Goal: Task Accomplishment & Management: Use online tool/utility

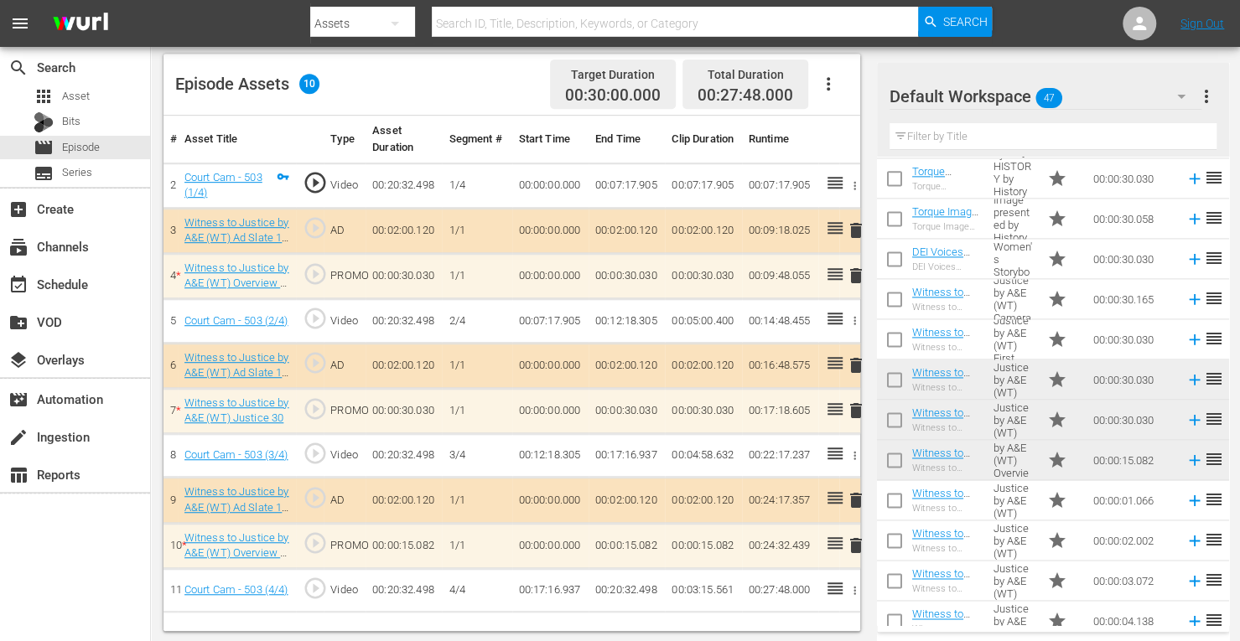
scroll to position [1463, 0]
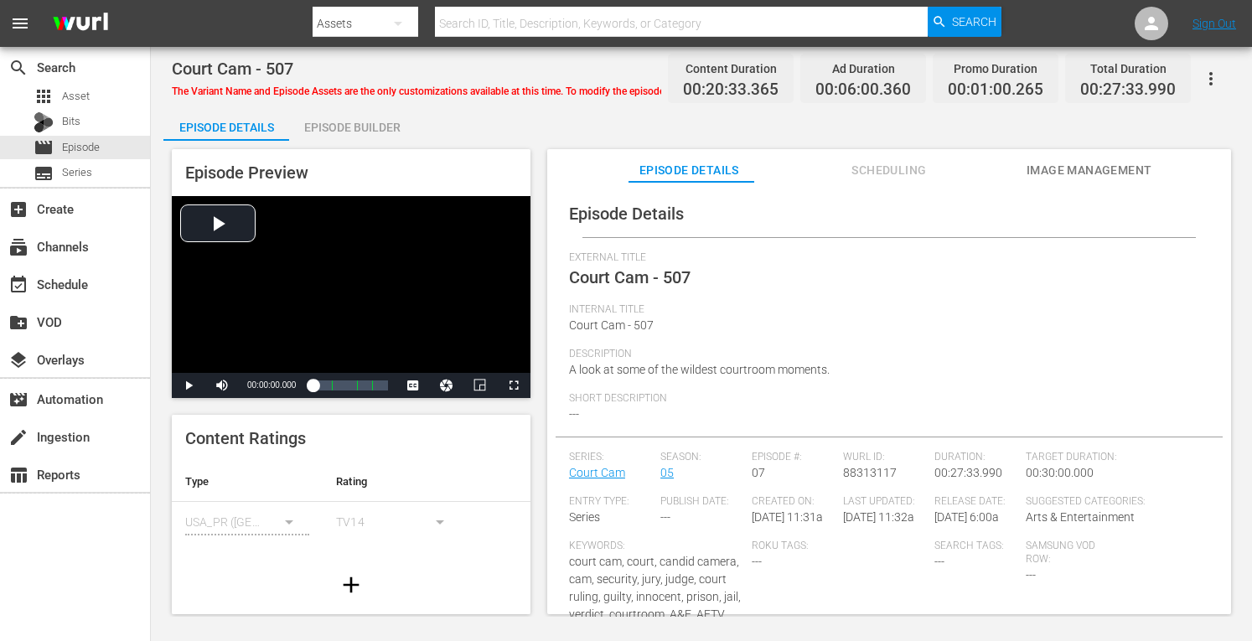
click at [363, 123] on div "Episode Builder" at bounding box center [352, 127] width 126 height 40
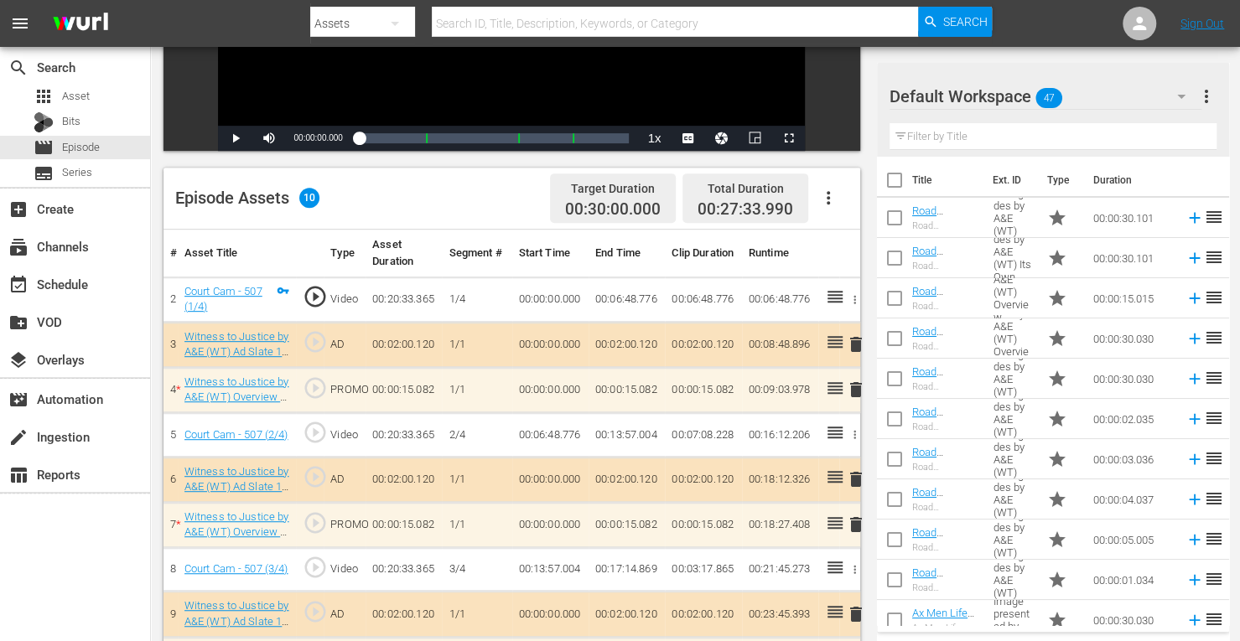
scroll to position [436, 0]
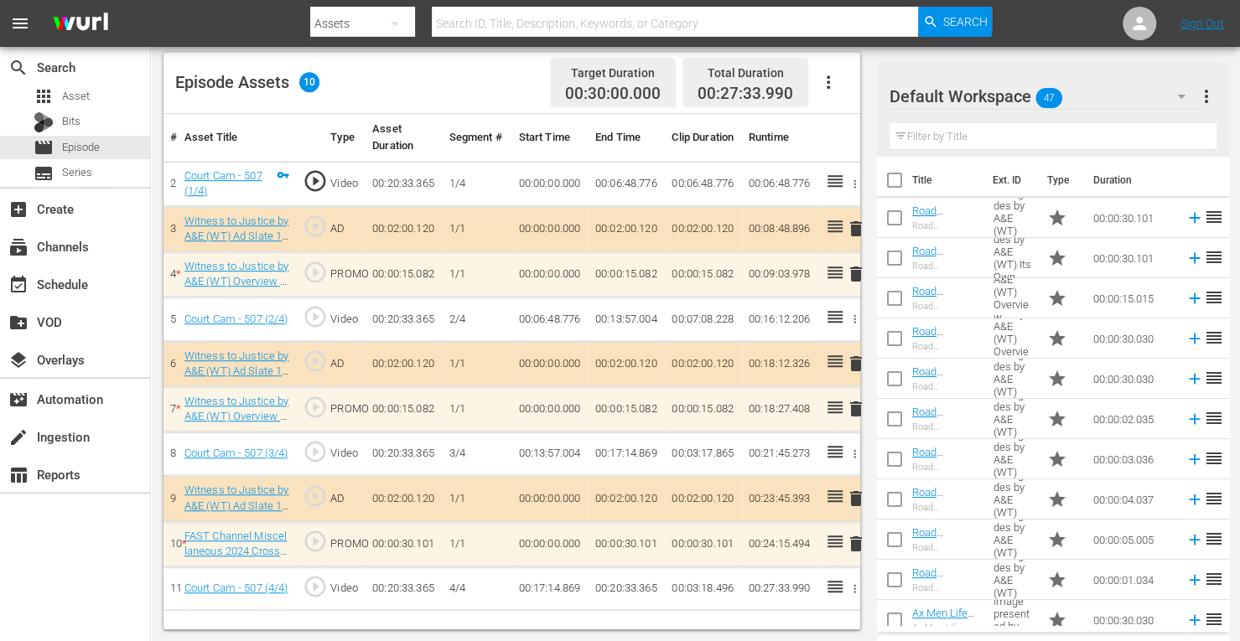
click at [852, 409] on span "delete" at bounding box center [856, 409] width 20 height 20
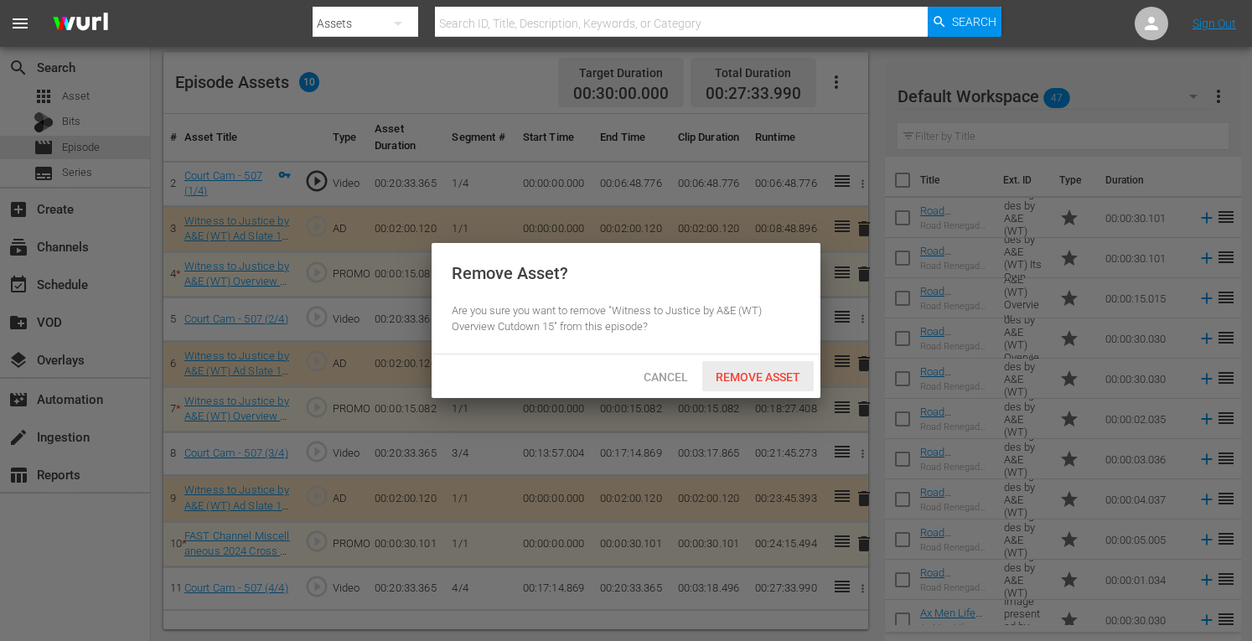
click at [773, 381] on span "Remove Asset" at bounding box center [757, 376] width 111 height 13
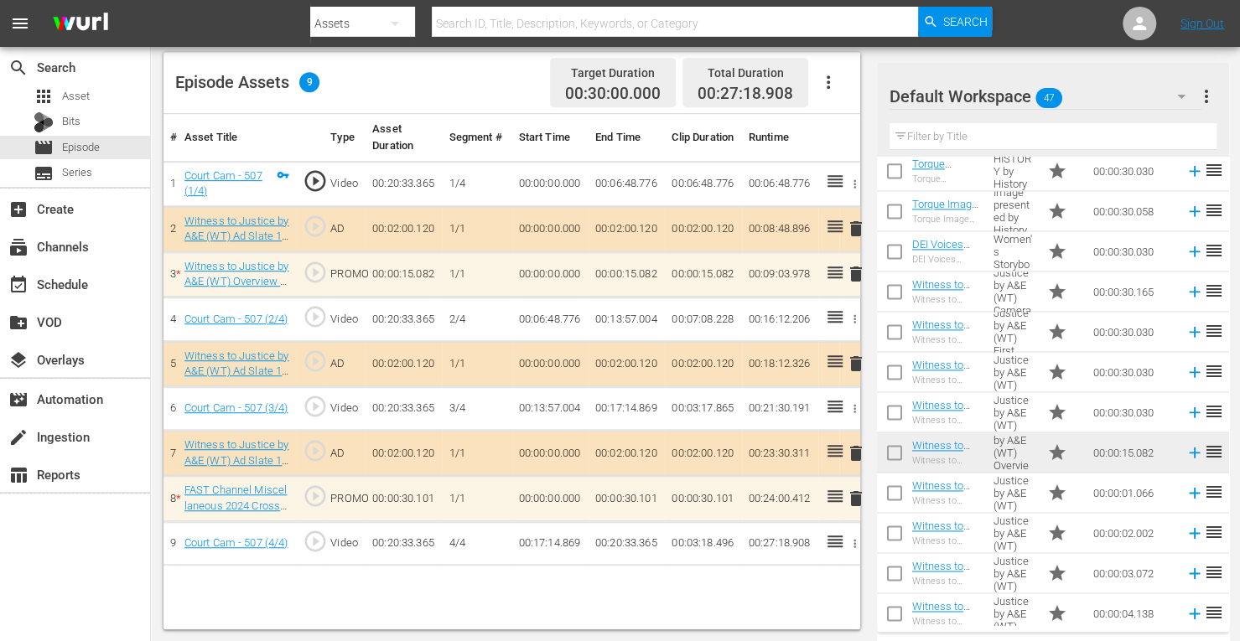
scroll to position [1380, 0]
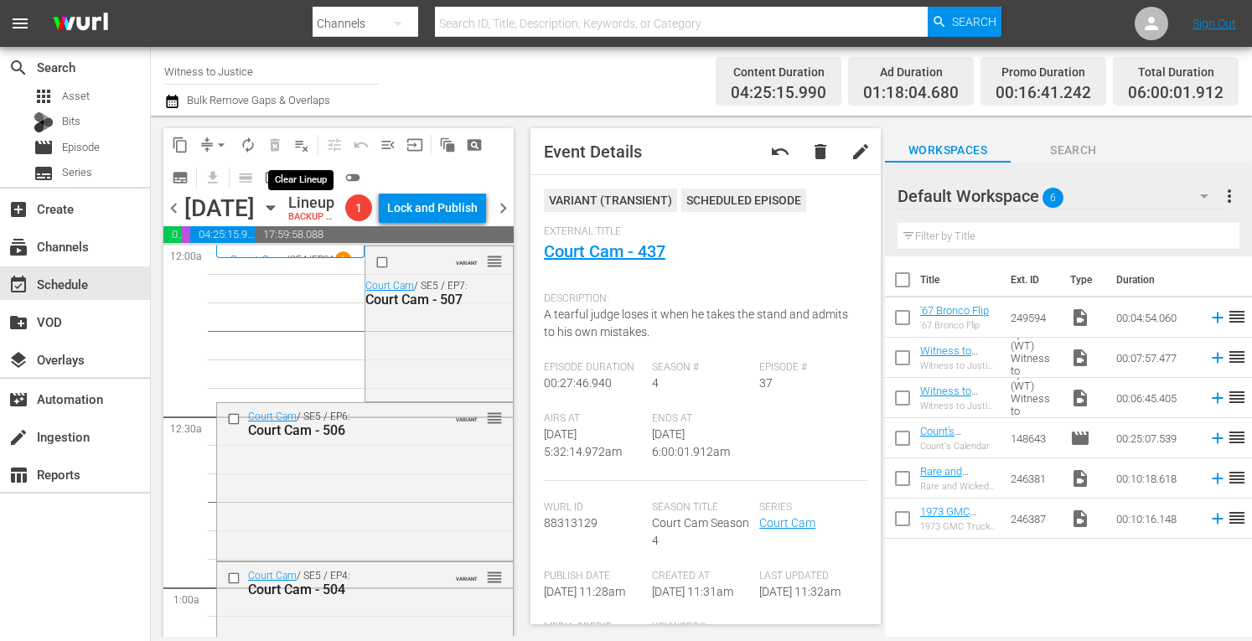
scroll to position [1754, 0]
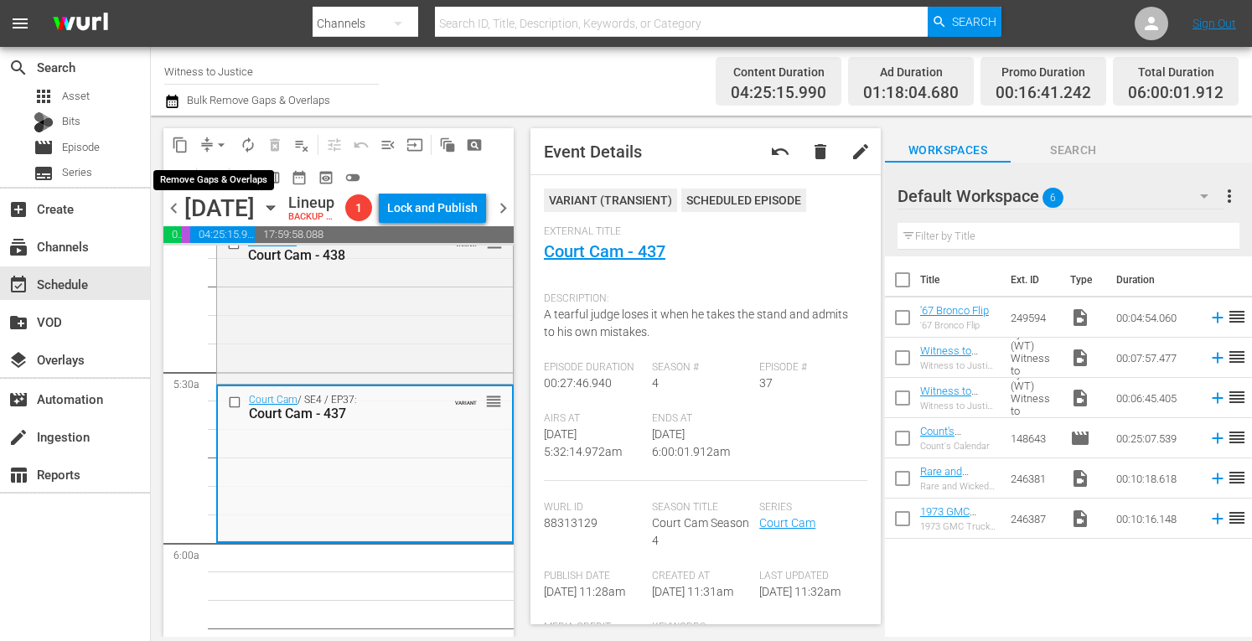
click at [219, 137] on span "arrow_drop_down" at bounding box center [221, 145] width 17 height 17
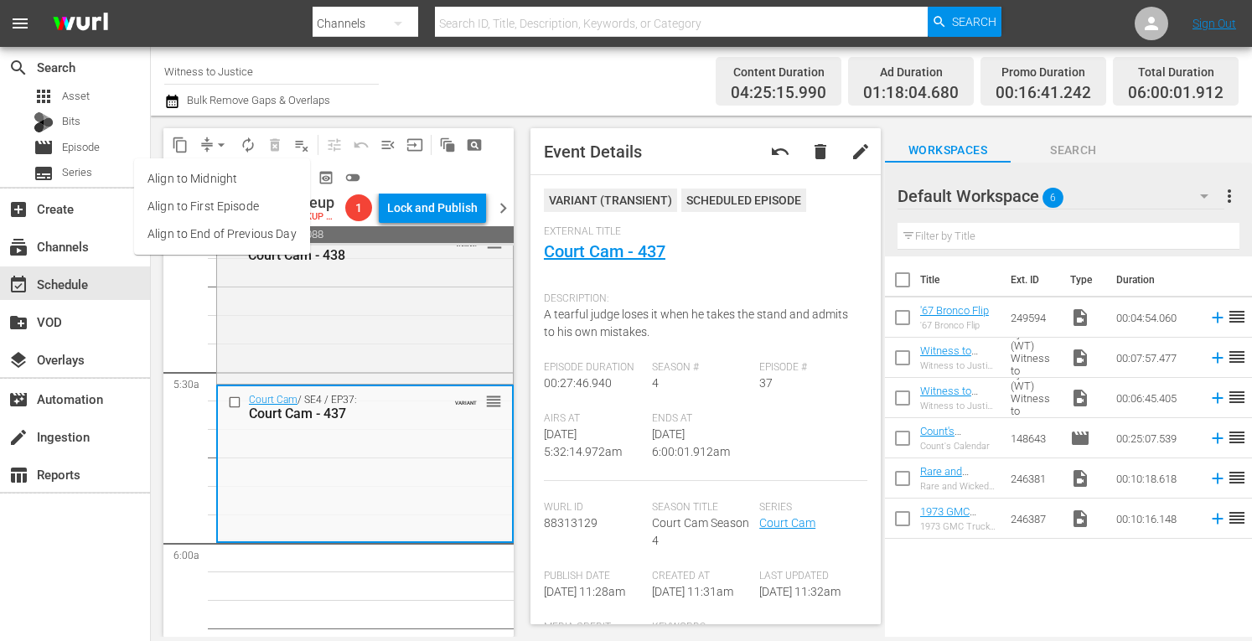
click at [215, 179] on li "Align to Midnight" at bounding box center [222, 179] width 176 height 28
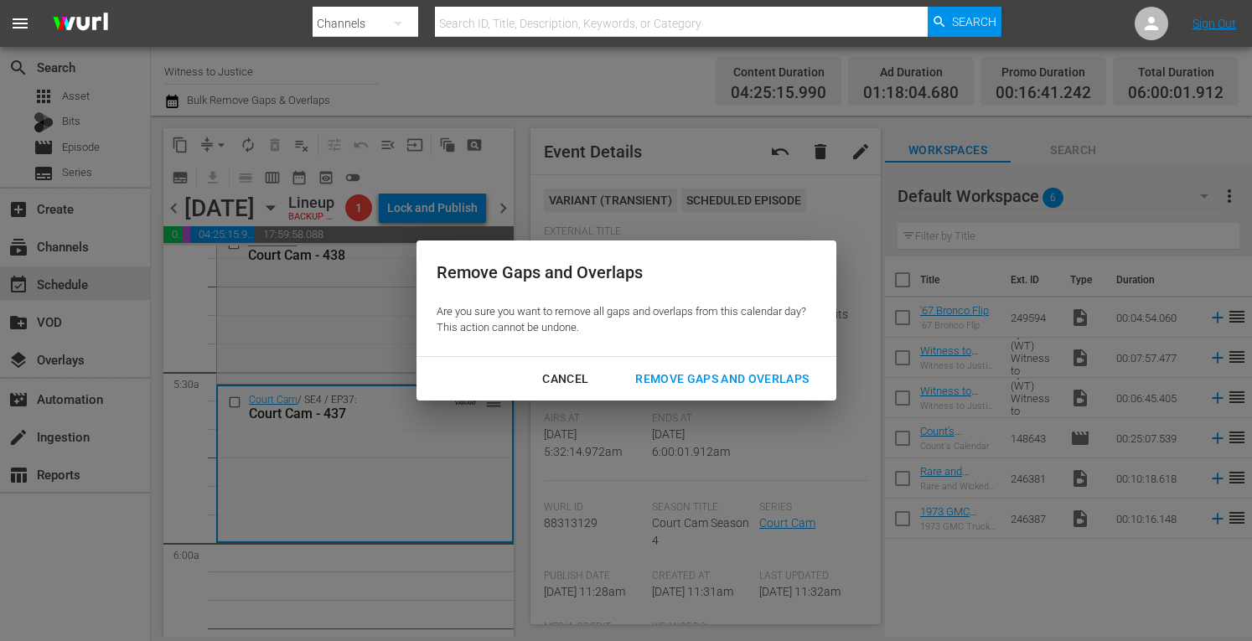
click at [691, 381] on div "Remove Gaps and Overlaps" at bounding box center [722, 379] width 200 height 21
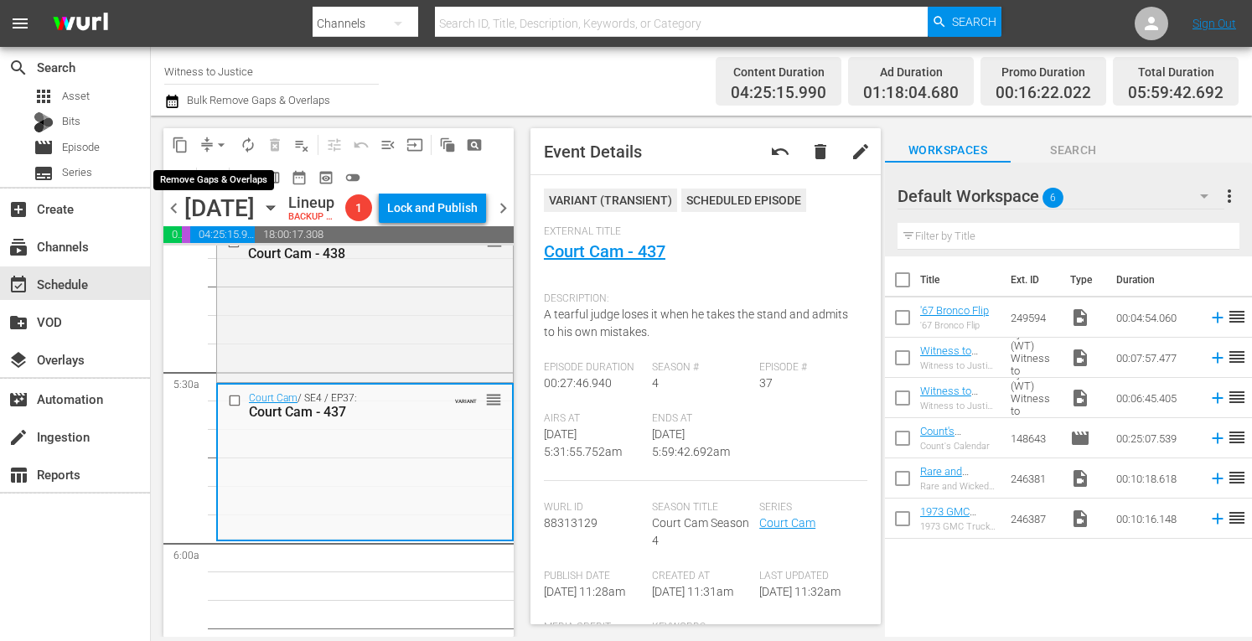
click at [220, 138] on span "arrow_drop_down" at bounding box center [221, 145] width 17 height 17
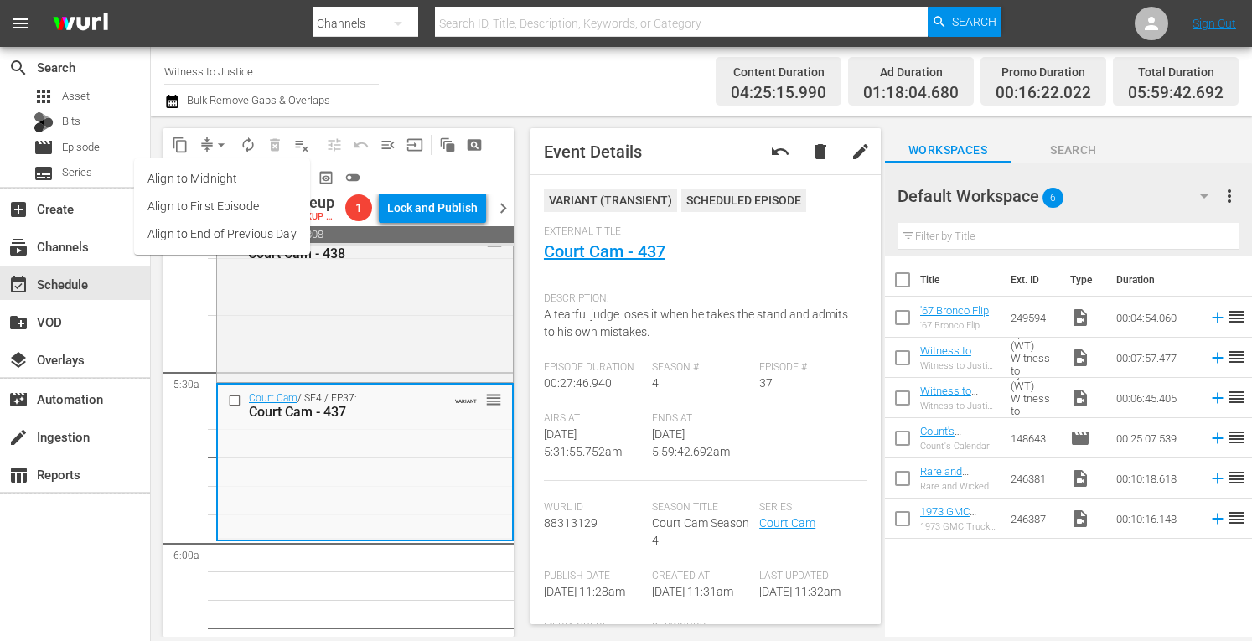
click at [208, 185] on li "Align to Midnight" at bounding box center [222, 179] width 176 height 28
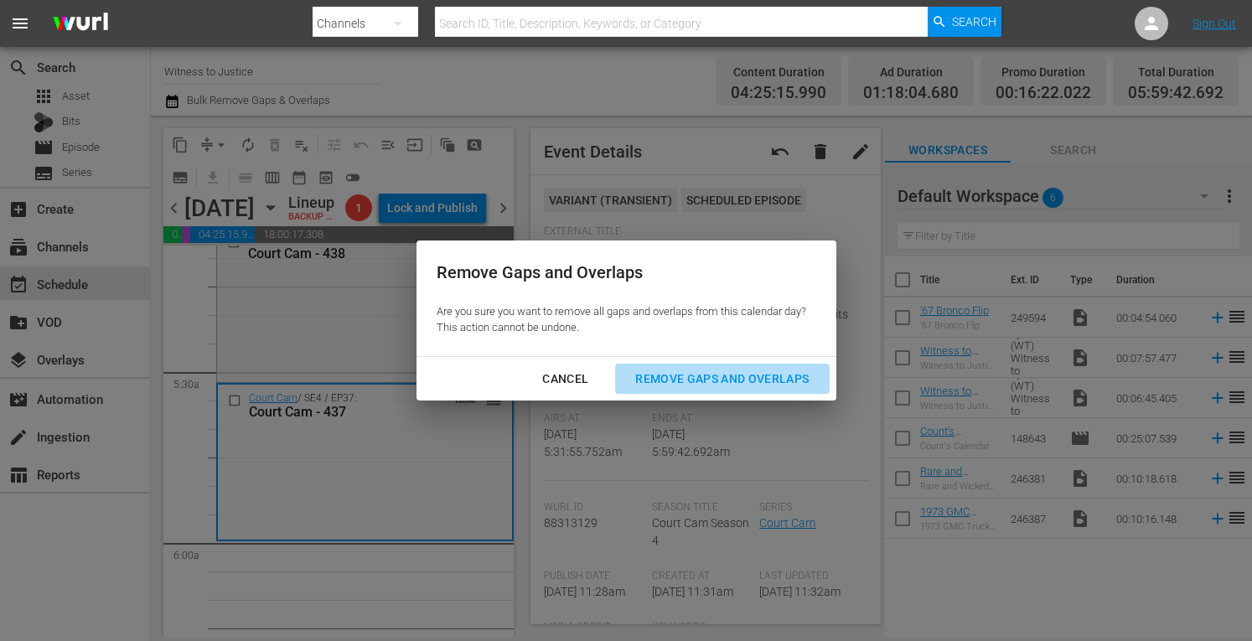
click at [670, 379] on div "Remove Gaps and Overlaps" at bounding box center [722, 379] width 200 height 21
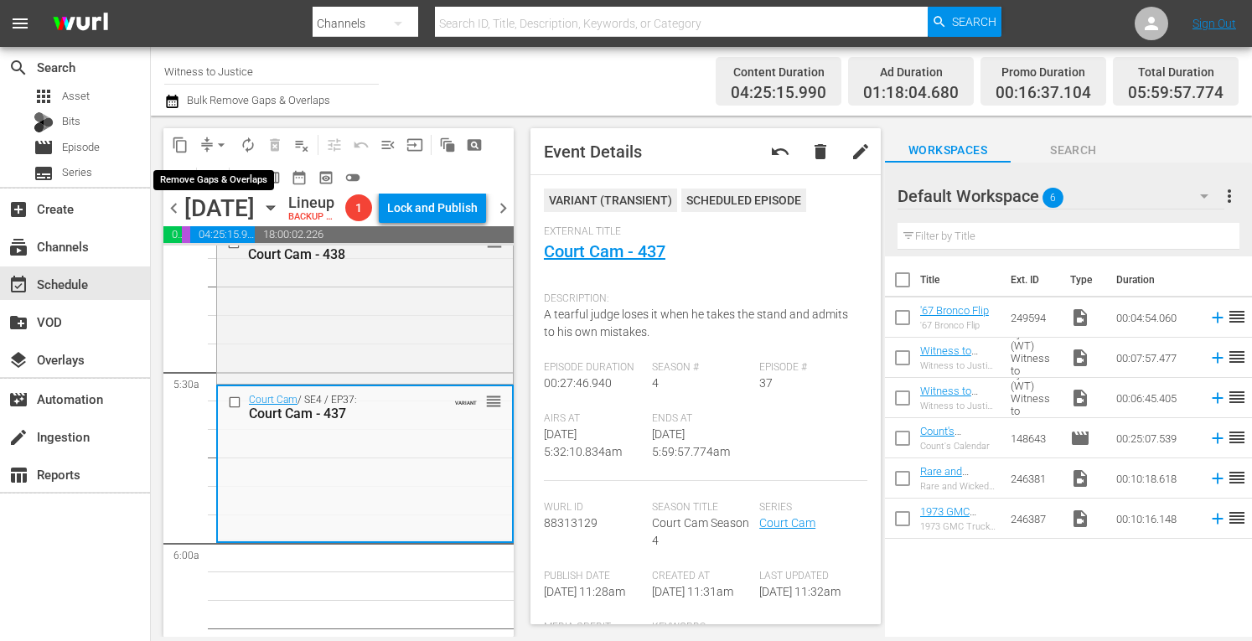
click at [223, 142] on span "arrow_drop_down" at bounding box center [221, 145] width 17 height 17
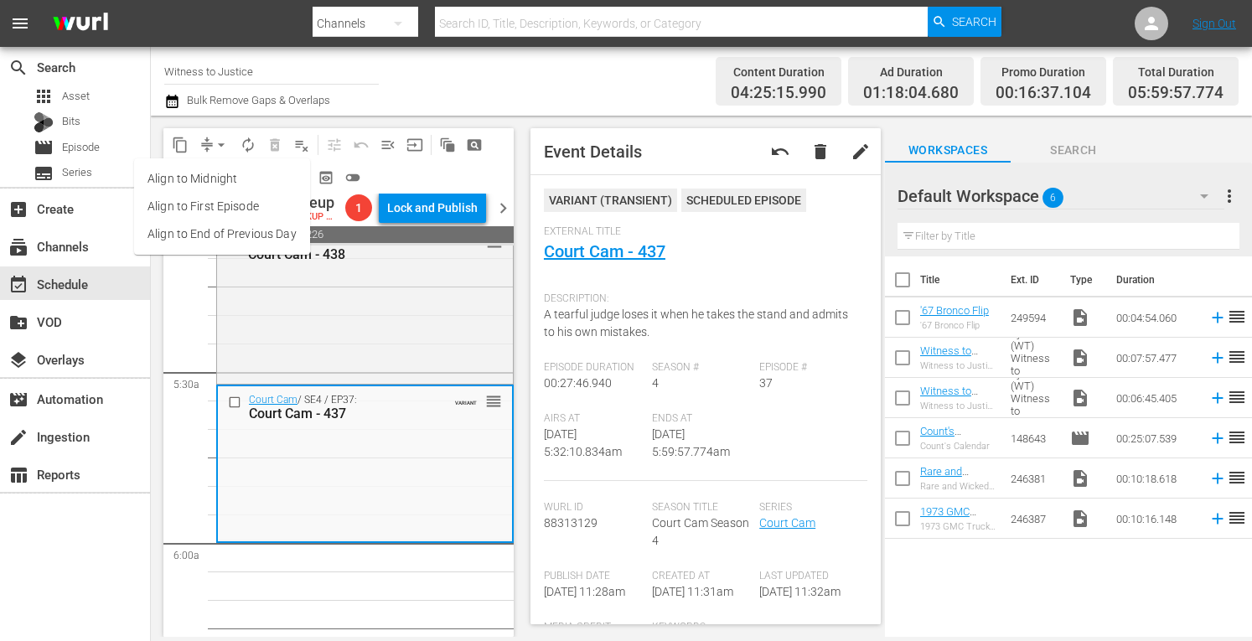
click at [225, 176] on li "Align to Midnight" at bounding box center [222, 179] width 176 height 28
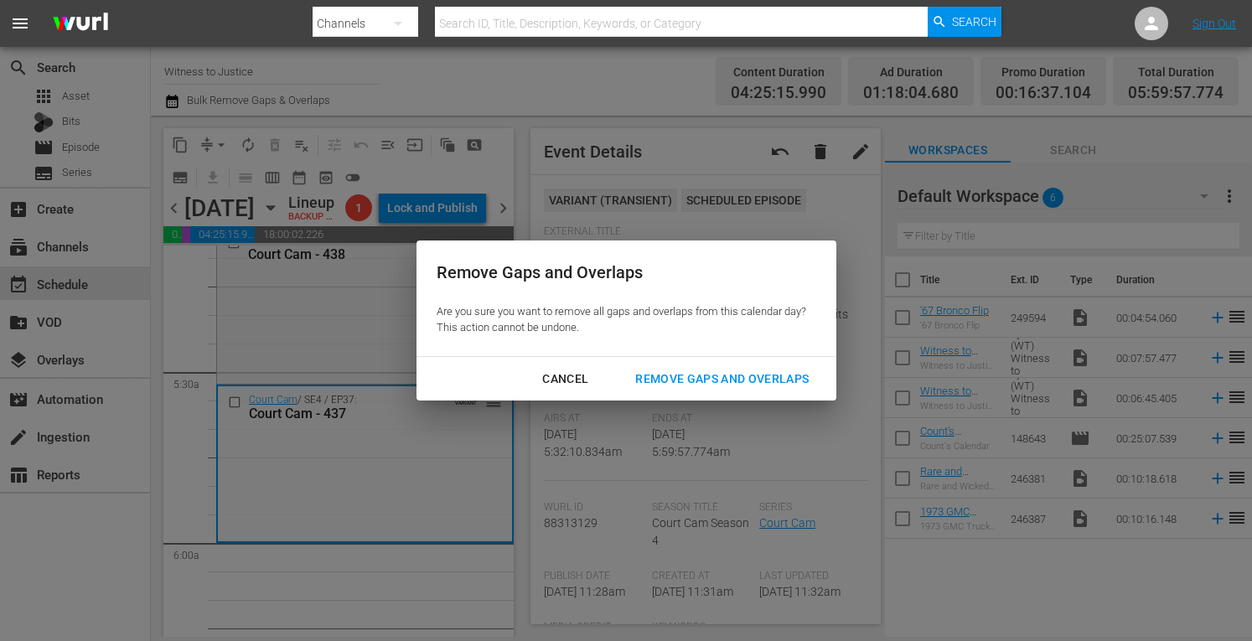
click at [687, 381] on div "Remove Gaps and Overlaps" at bounding box center [722, 379] width 200 height 21
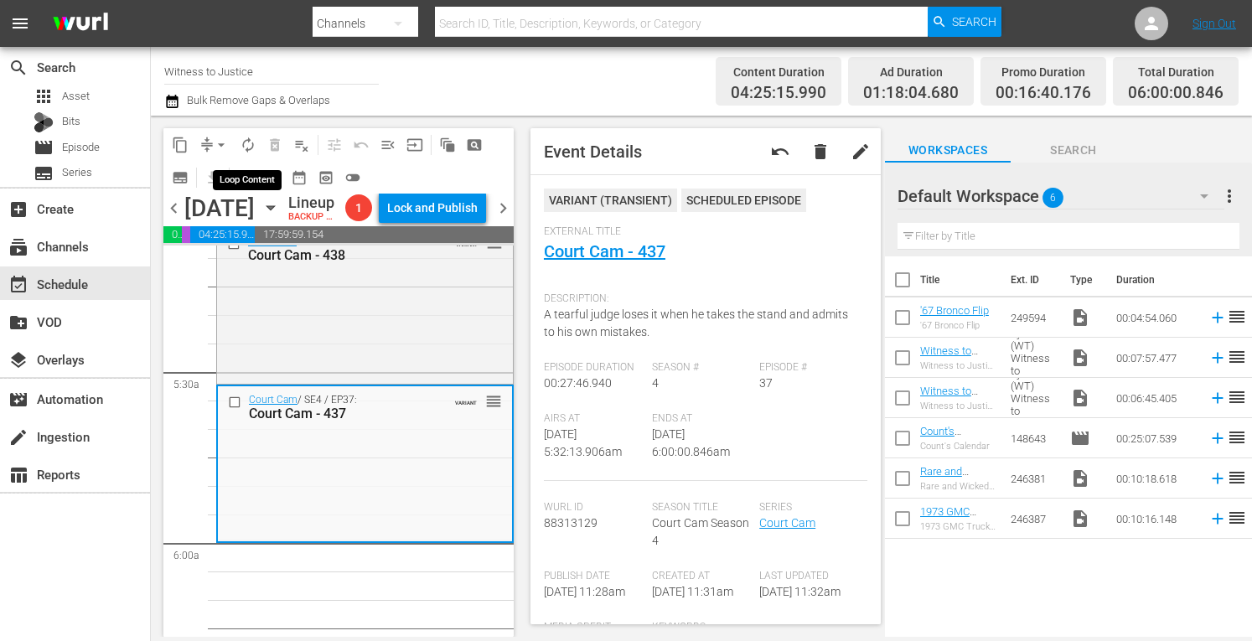
click at [246, 143] on span "autorenew_outlined" at bounding box center [248, 145] width 17 height 17
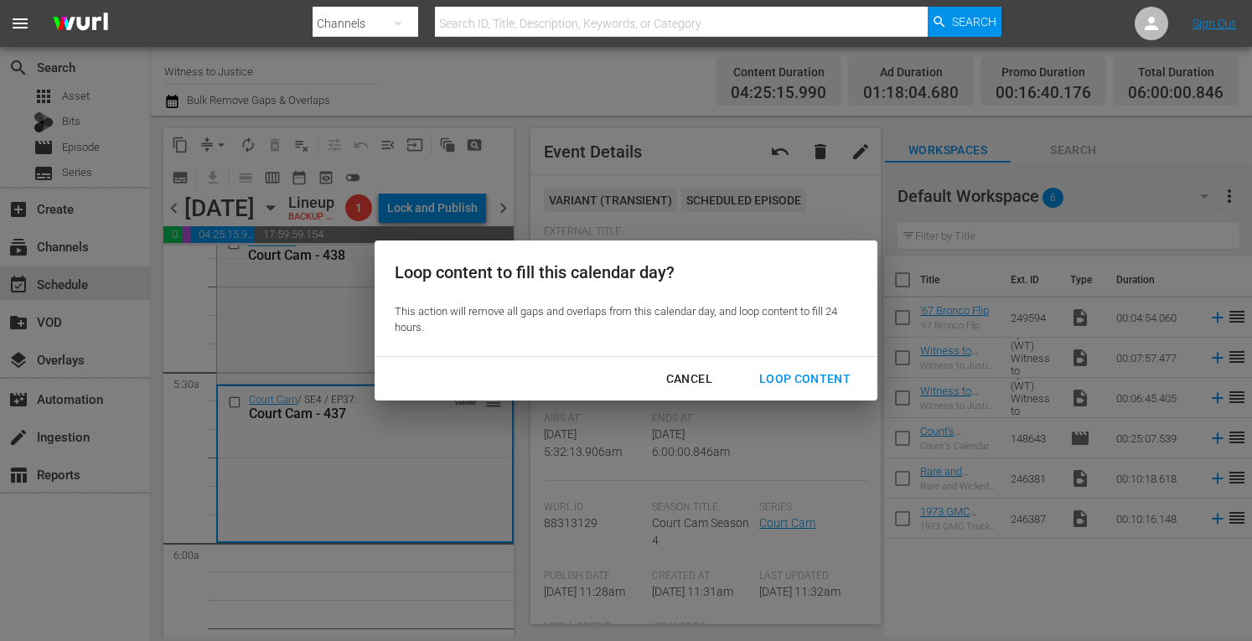
click at [796, 383] on div "Loop Content" at bounding box center [805, 379] width 118 height 21
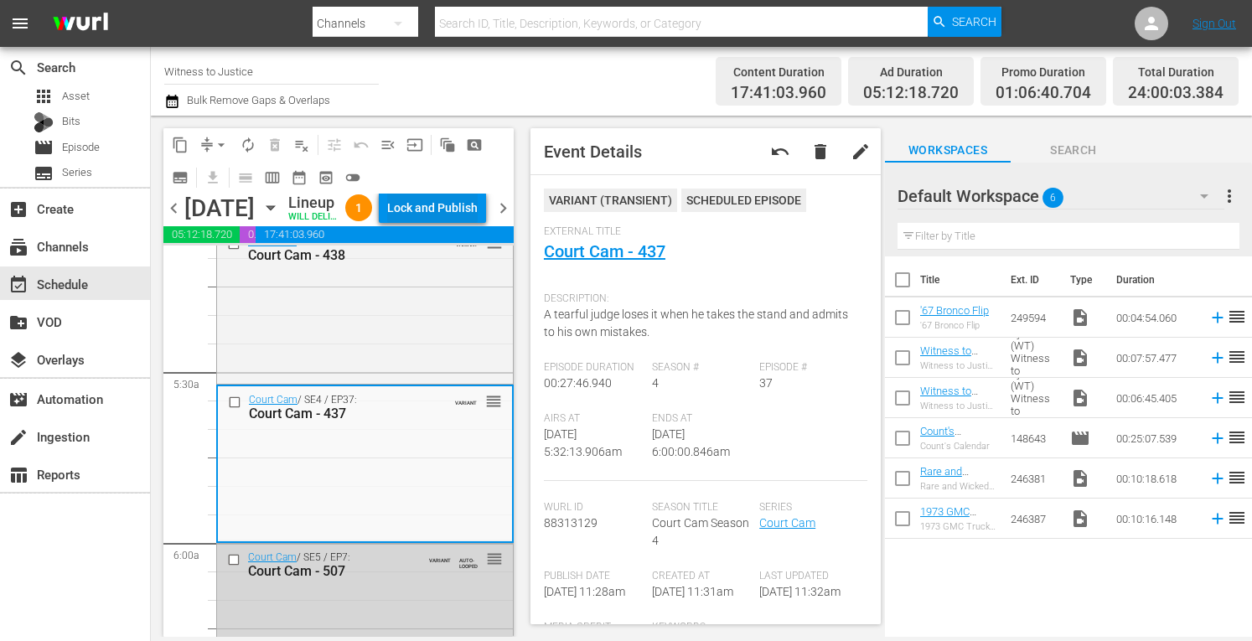
click at [468, 223] on div "Lock and Publish" at bounding box center [432, 208] width 91 height 30
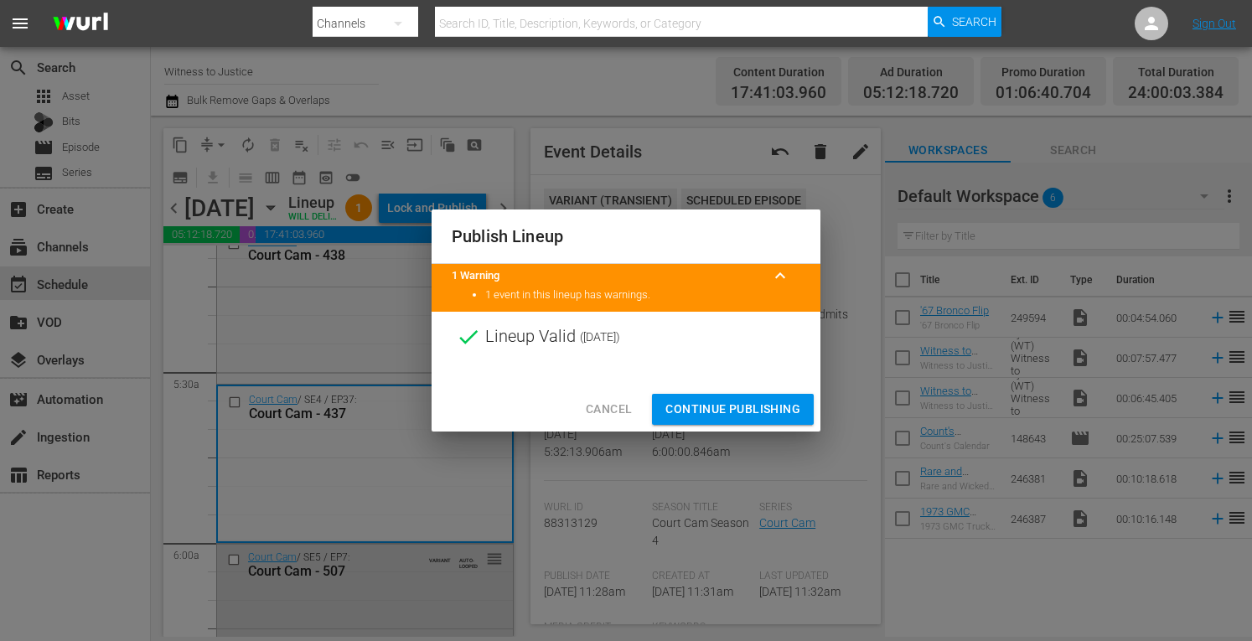
click at [739, 415] on span "Continue Publishing" at bounding box center [733, 409] width 135 height 21
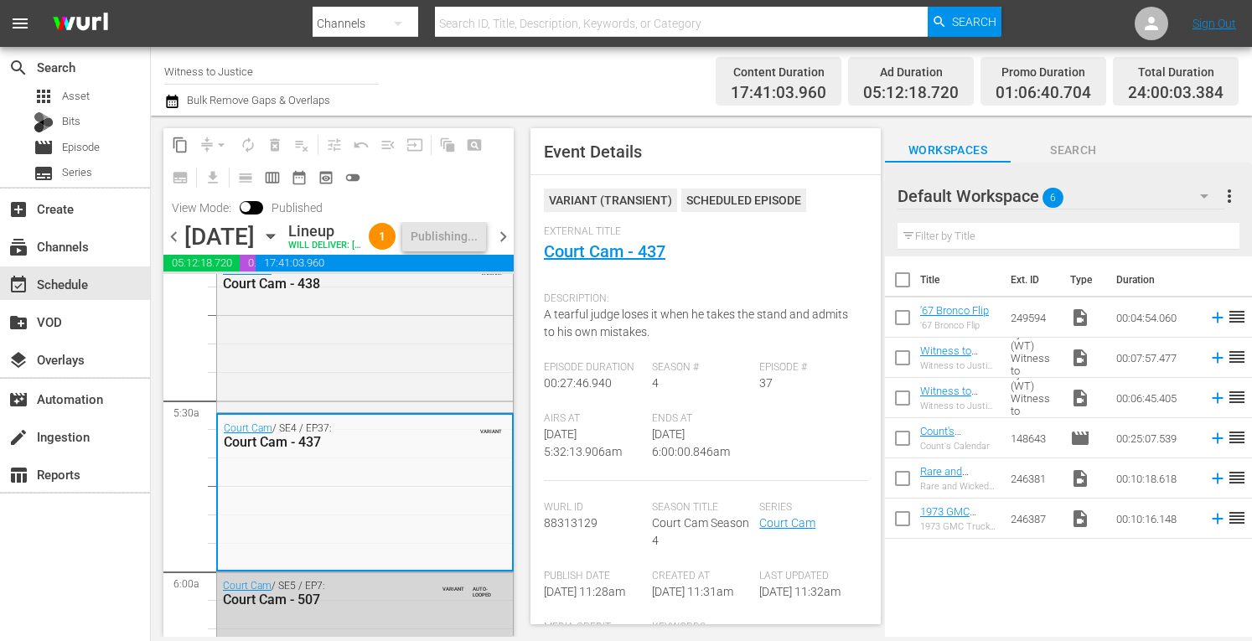
click at [503, 247] on span "chevron_right" at bounding box center [503, 236] width 21 height 21
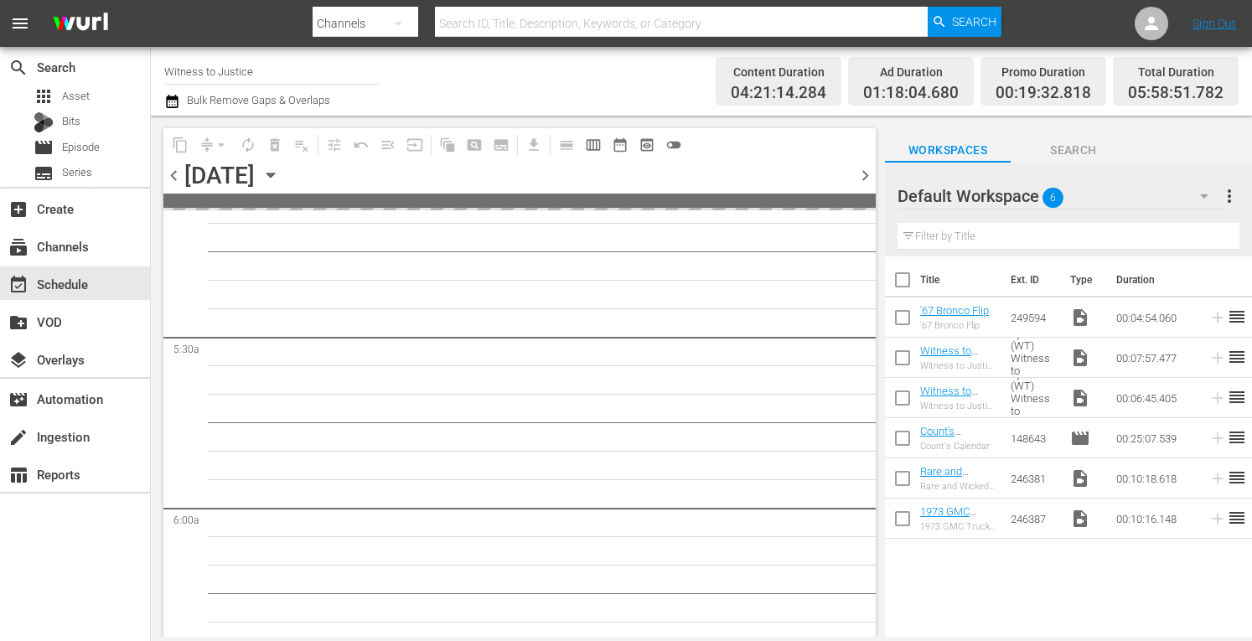
scroll to position [1555, 0]
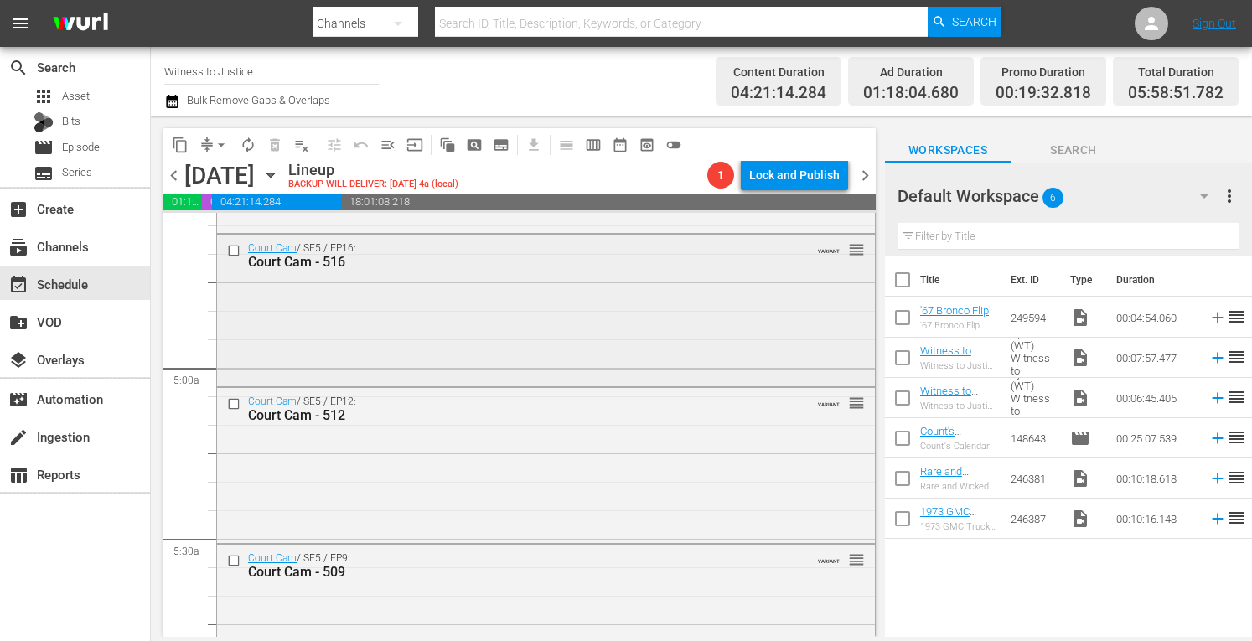
click at [490, 271] on div "Court Cam / SE5 / EP16: Court Cam - 516 VARIANT reorder" at bounding box center [546, 255] width 658 height 41
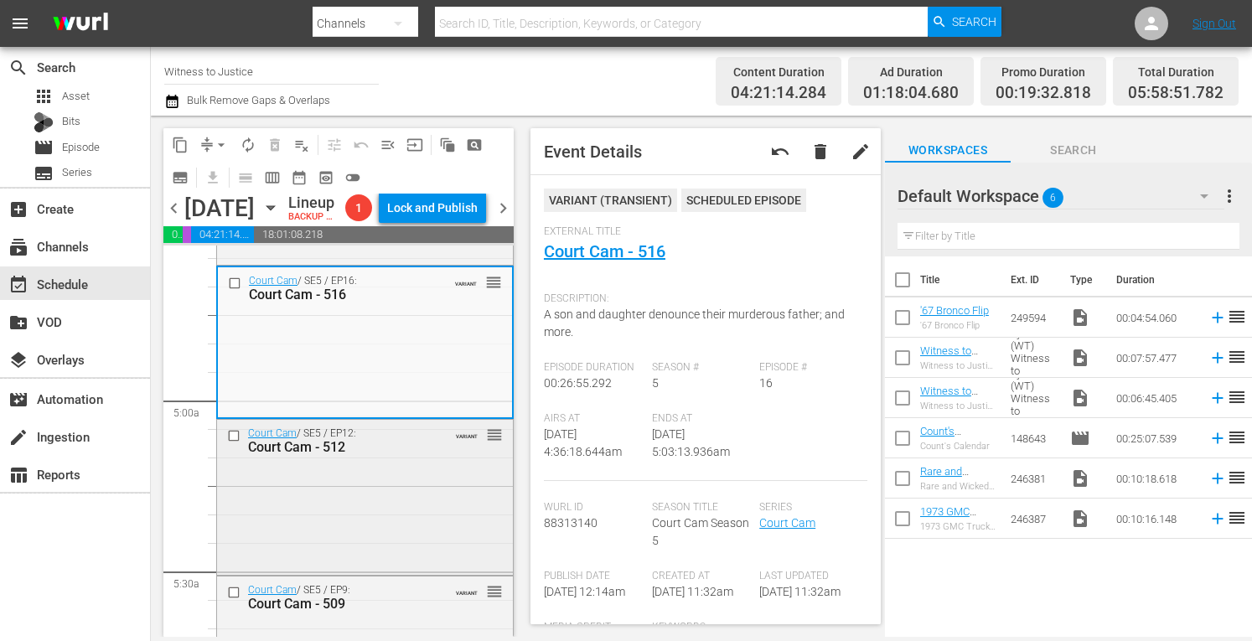
click at [434, 531] on div "Court Cam / SE5 / EP12: Court Cam - 512 VARIANT reorder" at bounding box center [365, 496] width 296 height 152
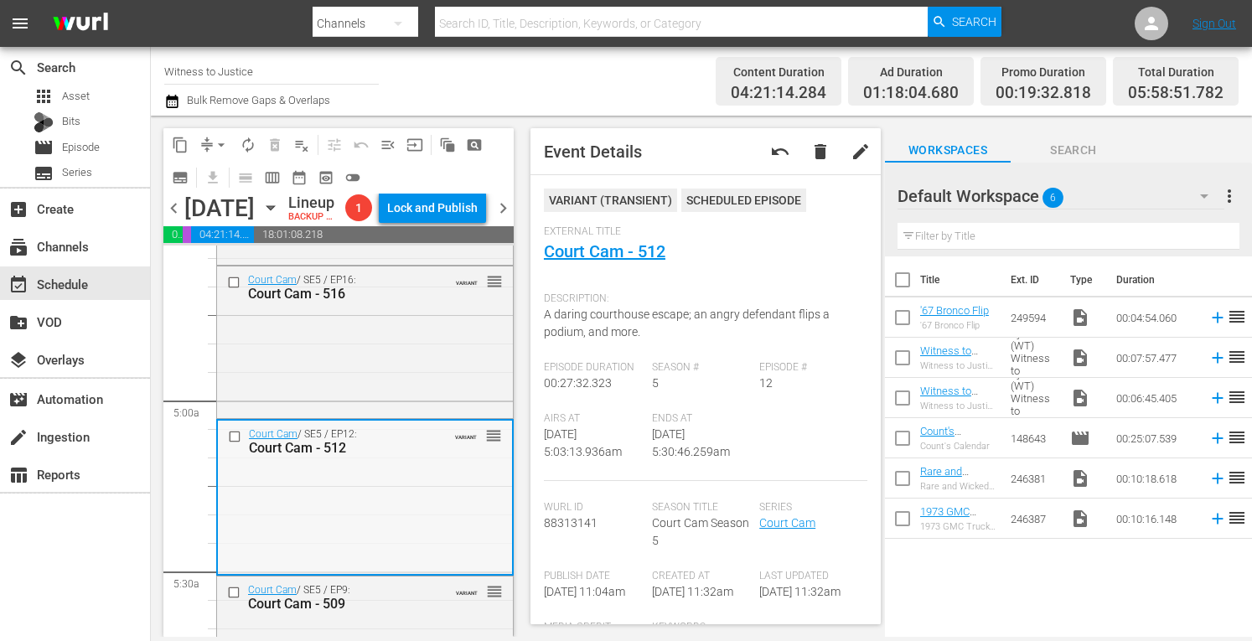
click at [402, 522] on div "Court Cam / SE5 / EP12: Court Cam - 512 VARIANT reorder" at bounding box center [365, 497] width 294 height 152
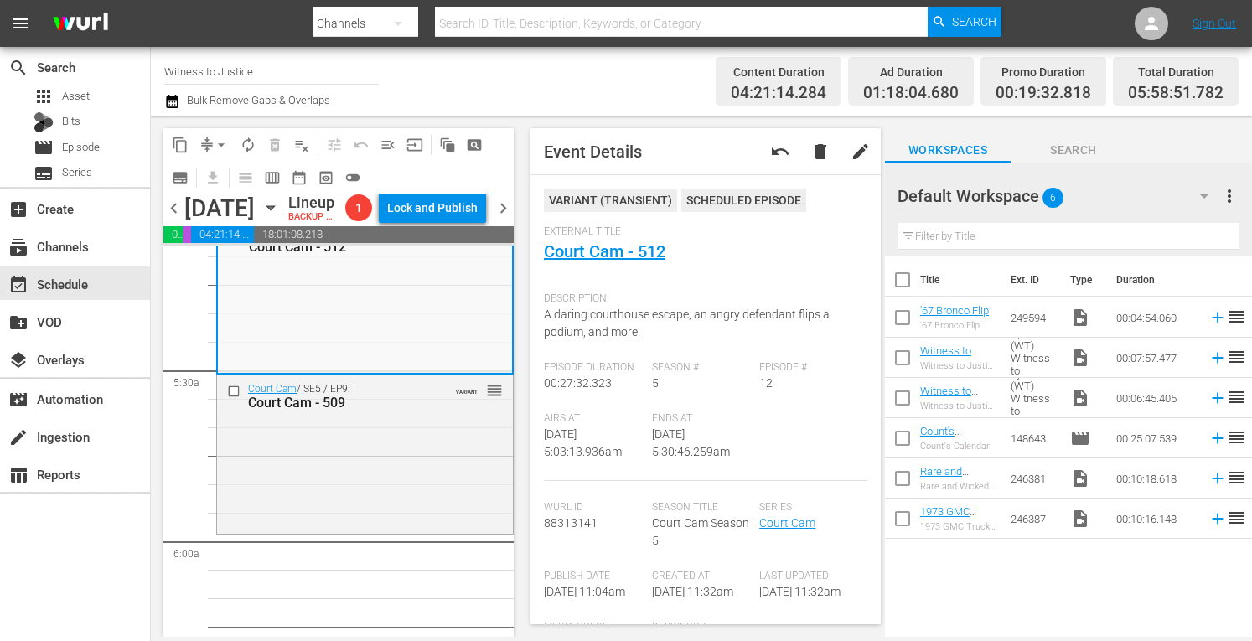
scroll to position [1790, 0]
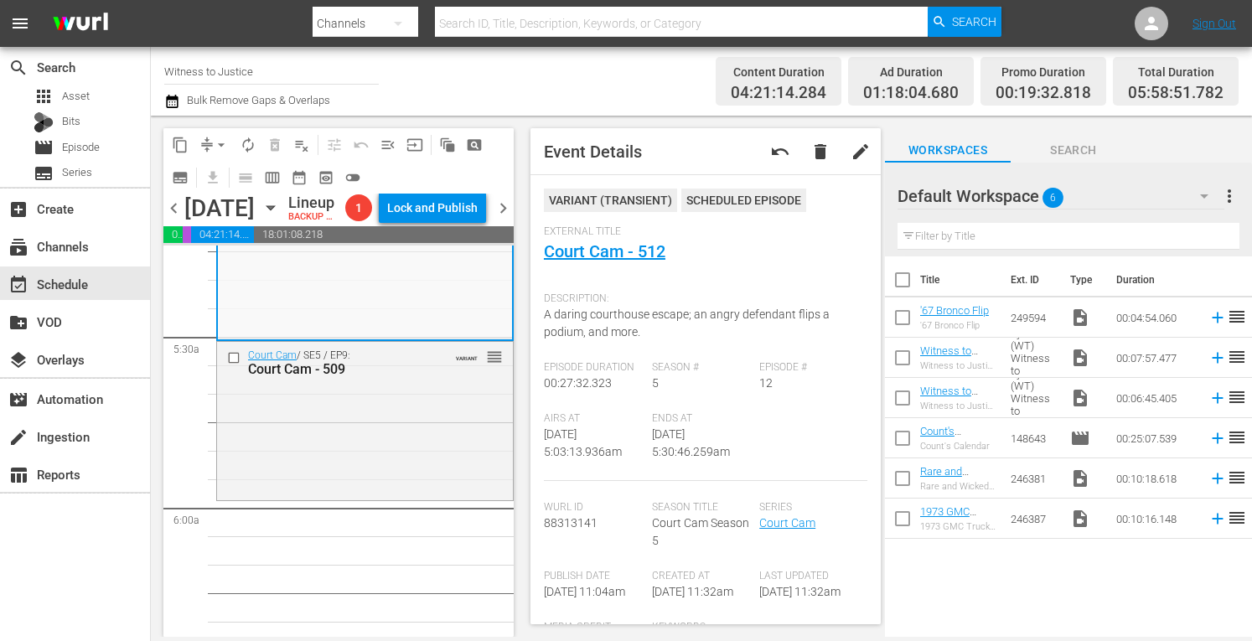
click at [402, 497] on div "Court Cam / SE5 / EP9: Court Cam - 509 VARIANT reorder" at bounding box center [365, 419] width 296 height 155
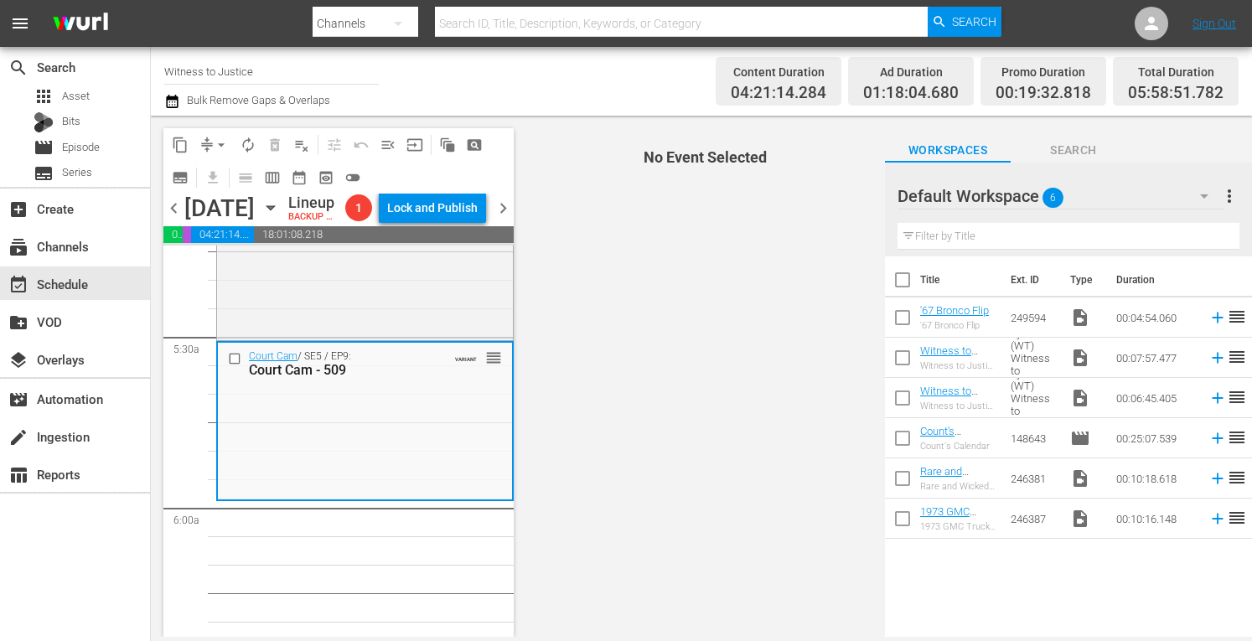
scroll to position [0, 0]
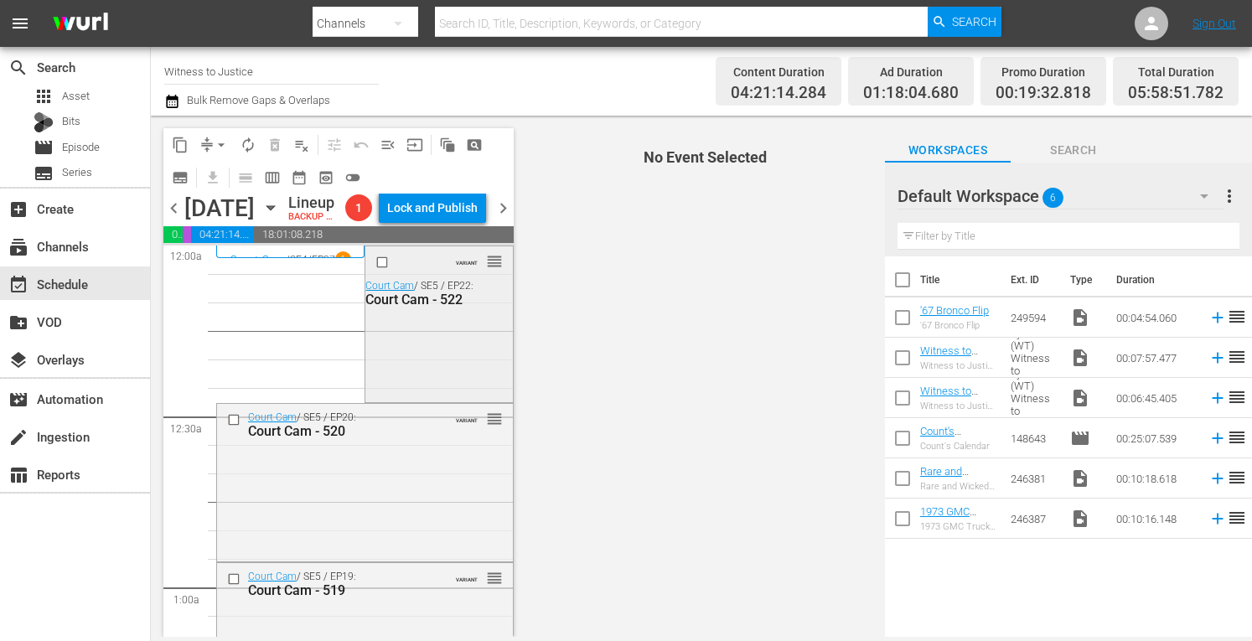
click at [423, 371] on div "VARIANT reorder Court Cam / SE5 / EP22: Court Cam - 522" at bounding box center [438, 322] width 147 height 153
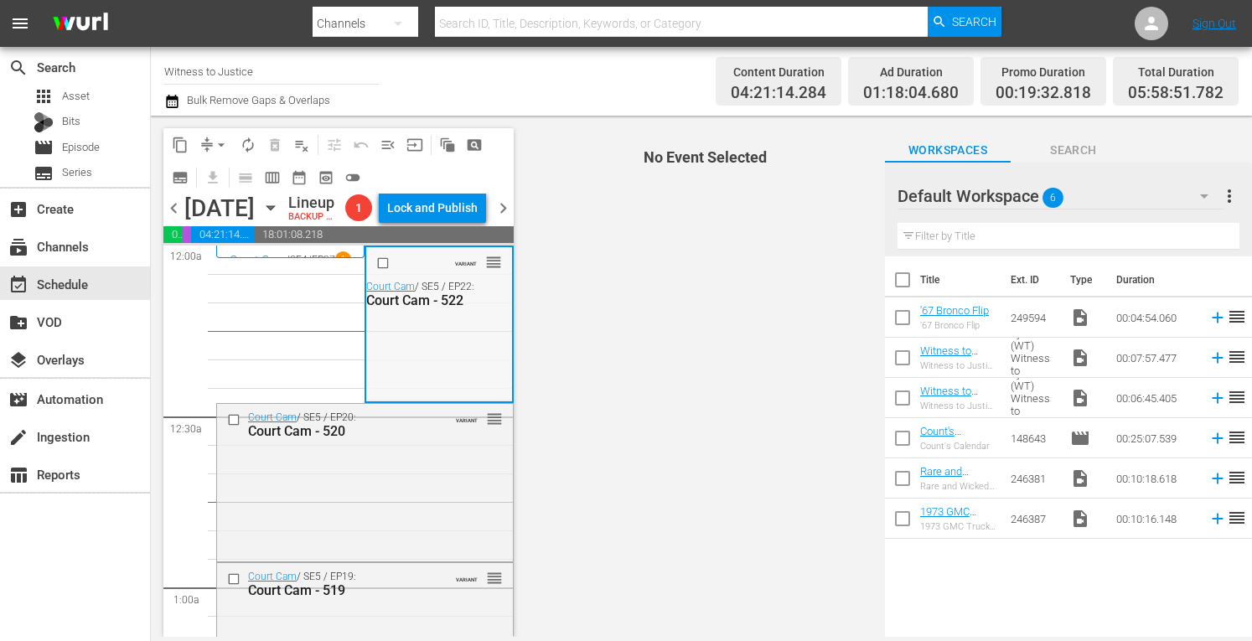
click at [454, 371] on div "VARIANT reorder Court Cam / SE5 / EP22: Court Cam - 522" at bounding box center [438, 323] width 145 height 153
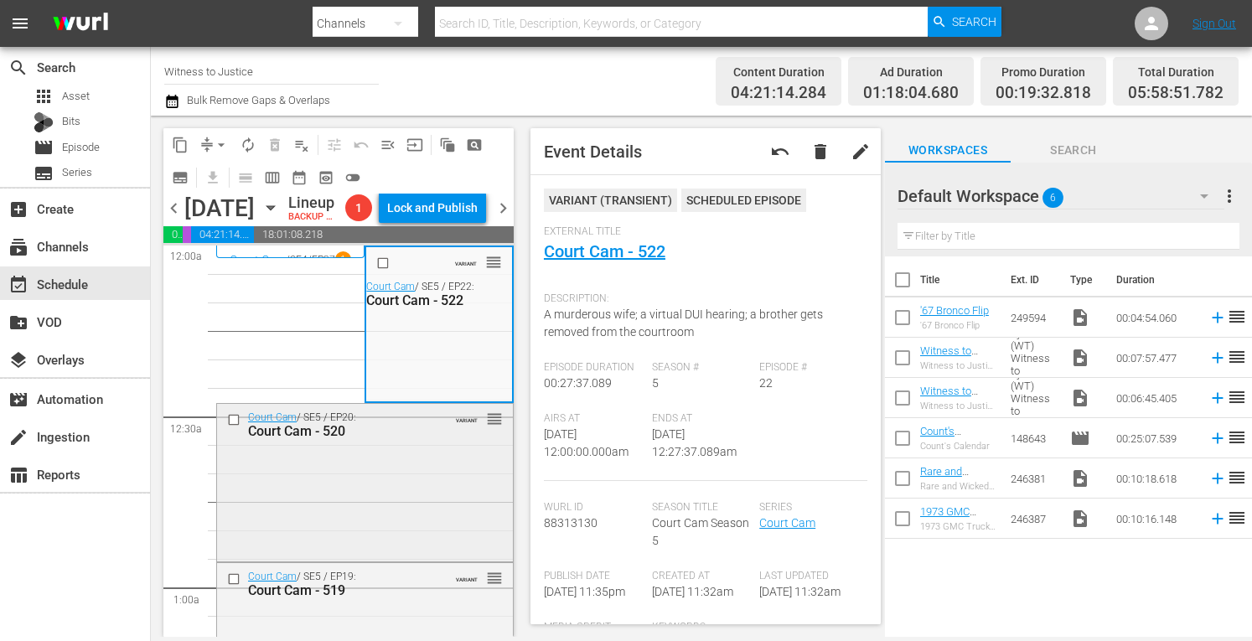
click at [409, 534] on div "Court Cam / SE5 / EP20: Court Cam - 520 VARIANT reorder" at bounding box center [365, 481] width 296 height 154
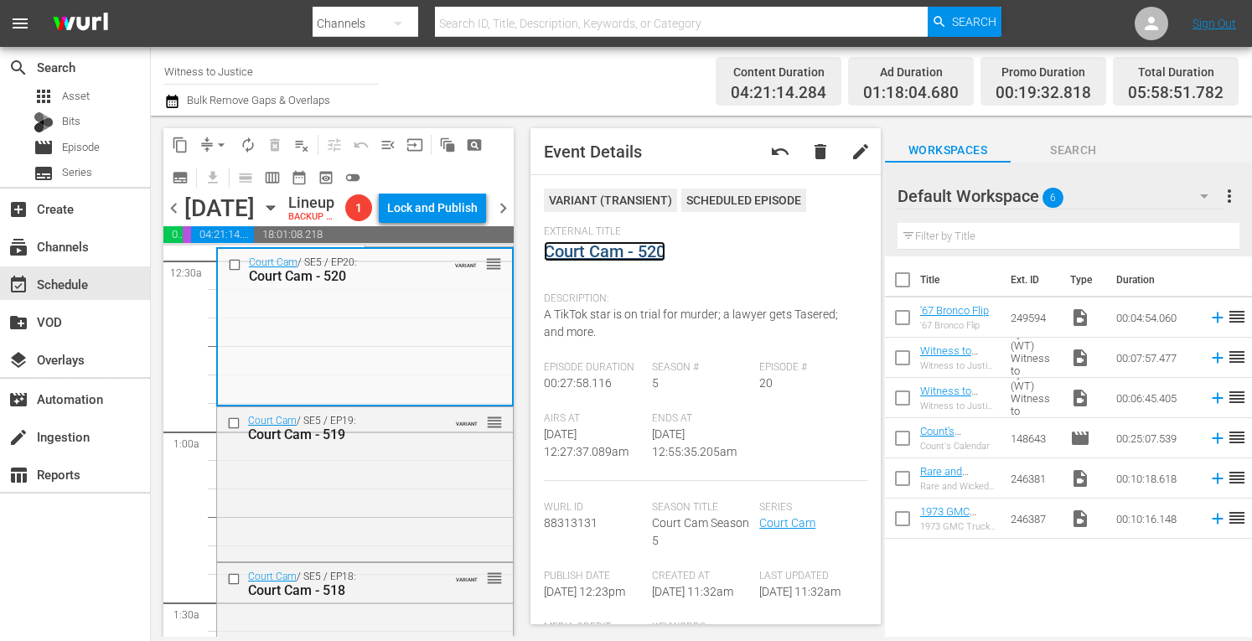
scroll to position [212, 0]
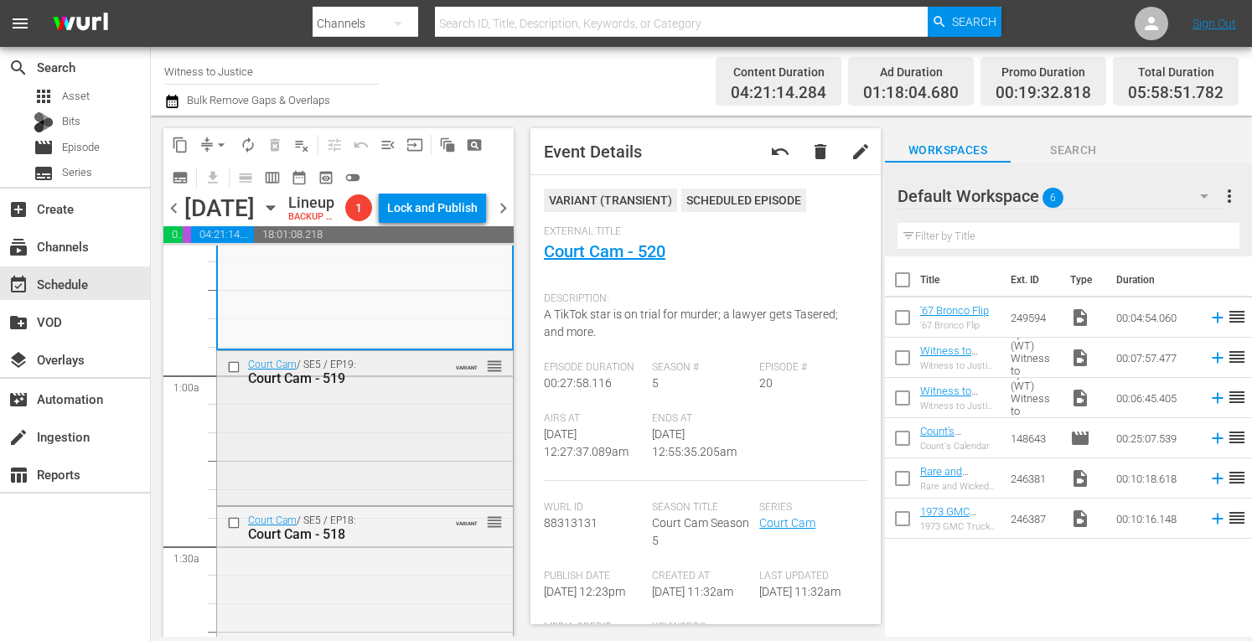
click at [433, 502] on div "Court Cam / SE5 / EP19: Court Cam - 519 VARIANT reorder" at bounding box center [365, 426] width 296 height 151
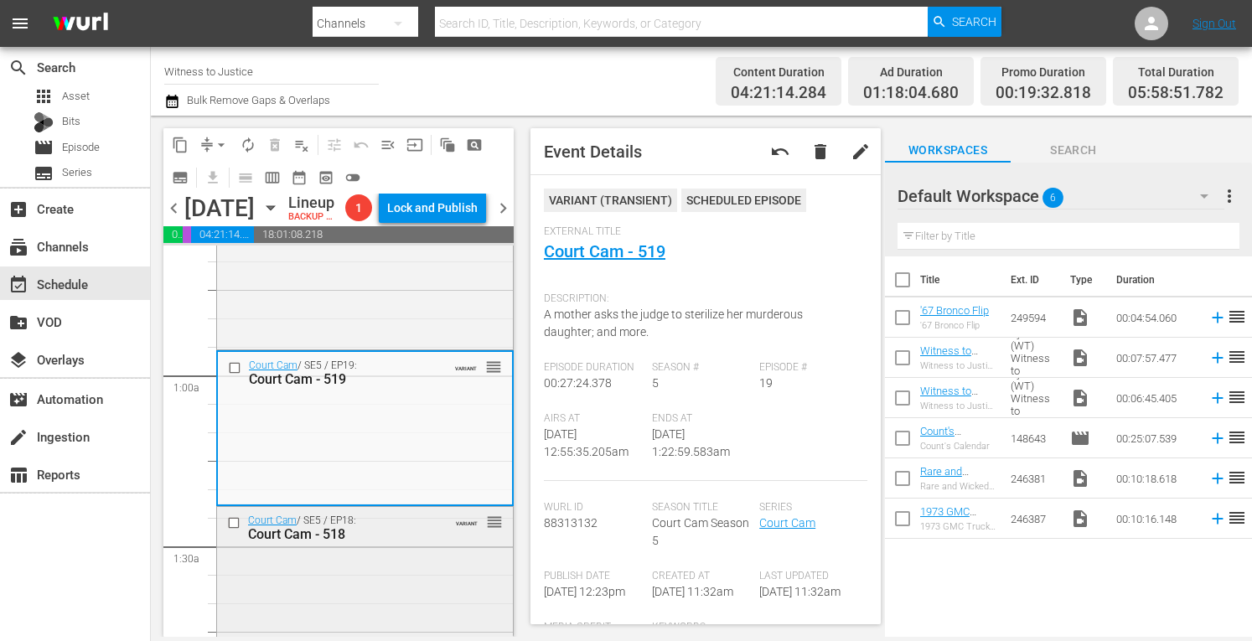
click at [437, 548] on div "Court Cam / SE5 / EP18: Court Cam - 518 VARIANT reorder" at bounding box center [365, 527] width 296 height 41
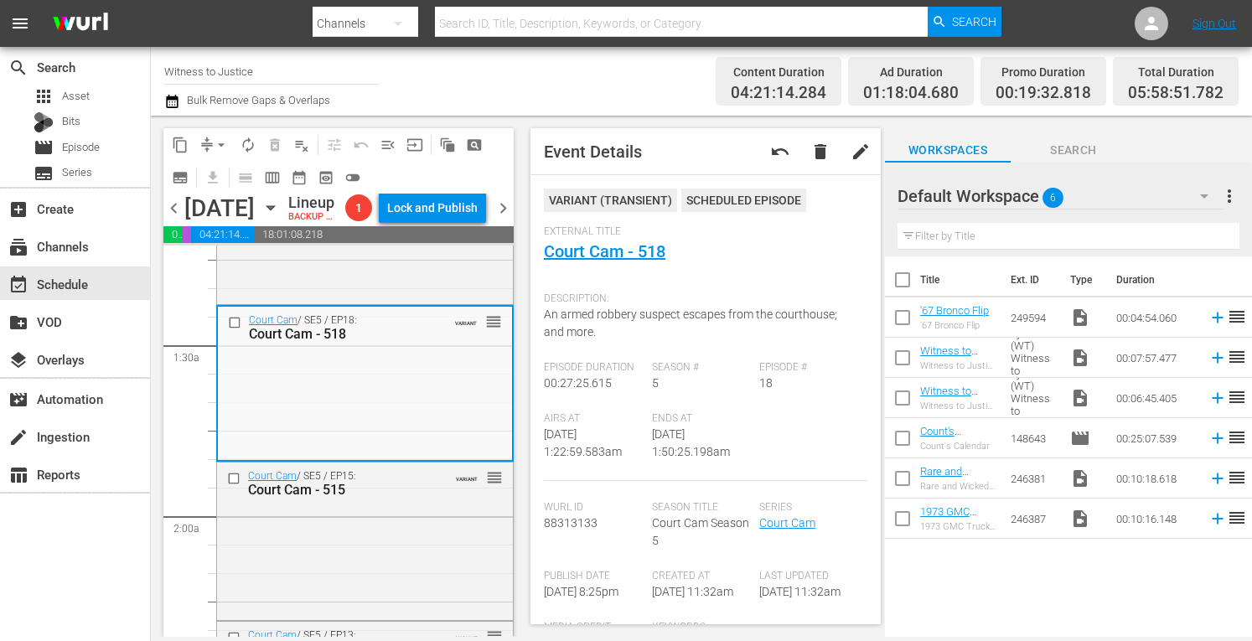
scroll to position [436, 0]
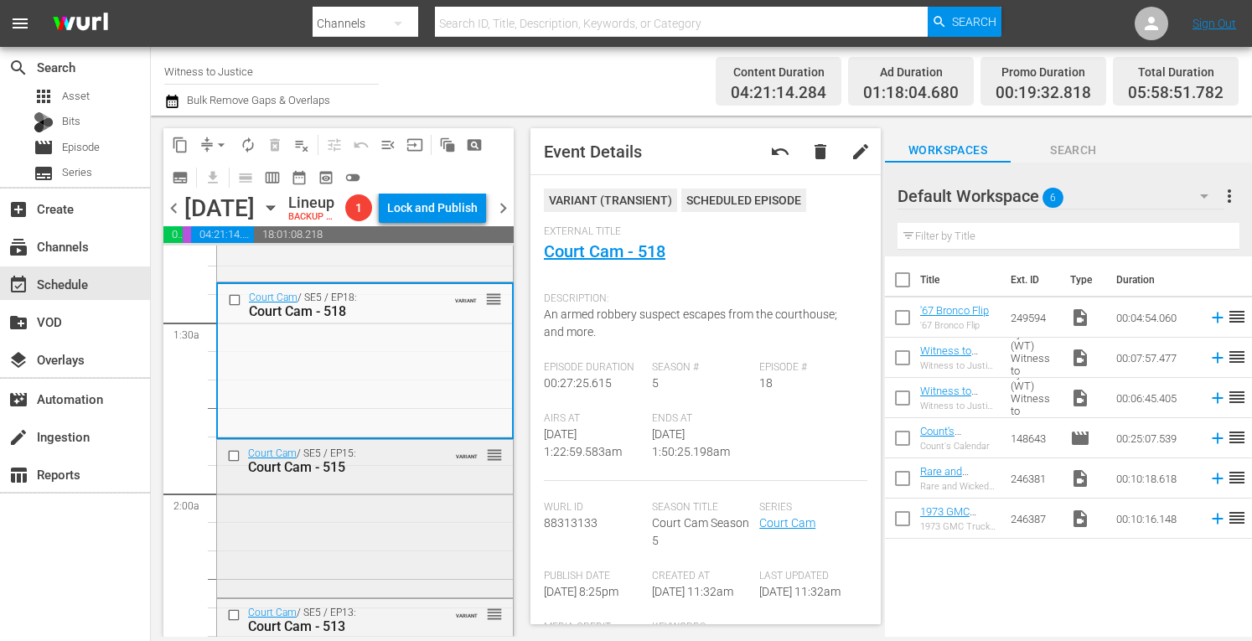
click at [417, 542] on div "Court Cam / SE5 / EP15: Court Cam - 515 VARIANT reorder" at bounding box center [365, 517] width 296 height 154
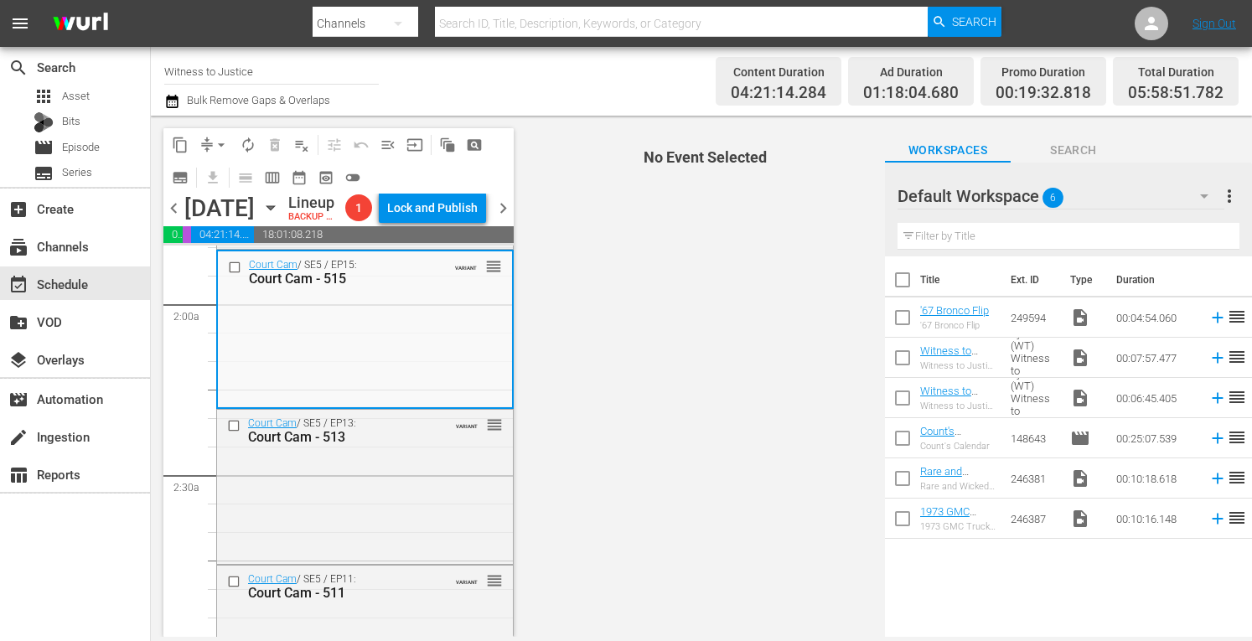
scroll to position [659, 0]
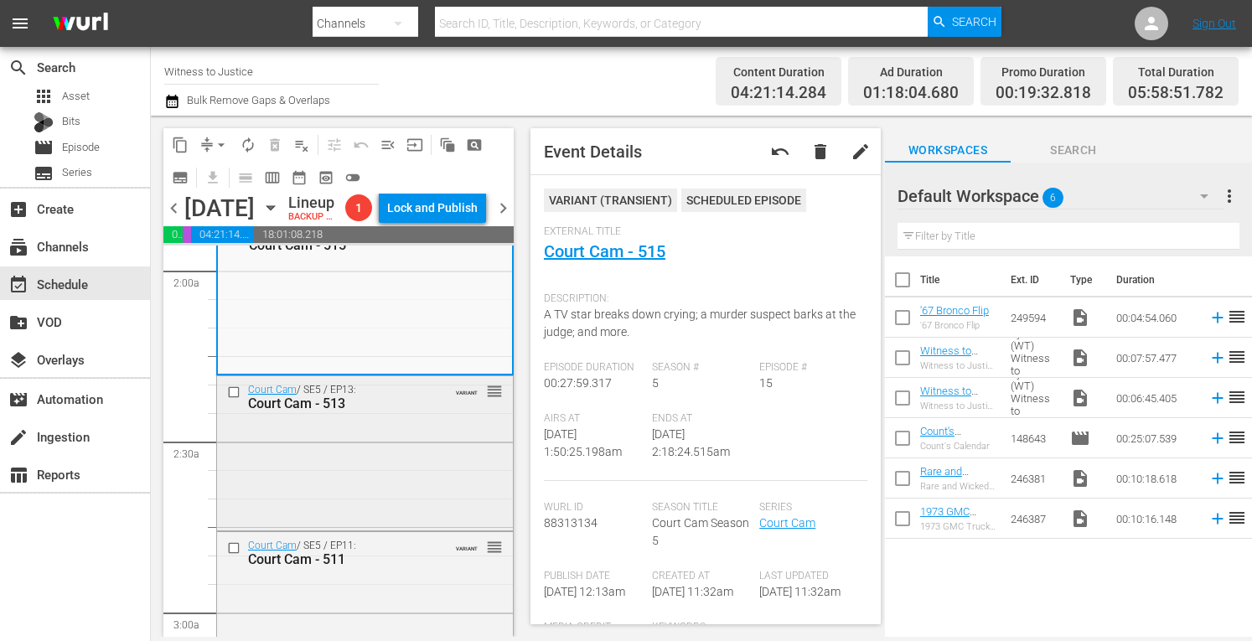
click at [405, 490] on div "Court Cam / SE5 / EP13: Court Cam - 513 VARIANT reorder" at bounding box center [365, 451] width 296 height 151
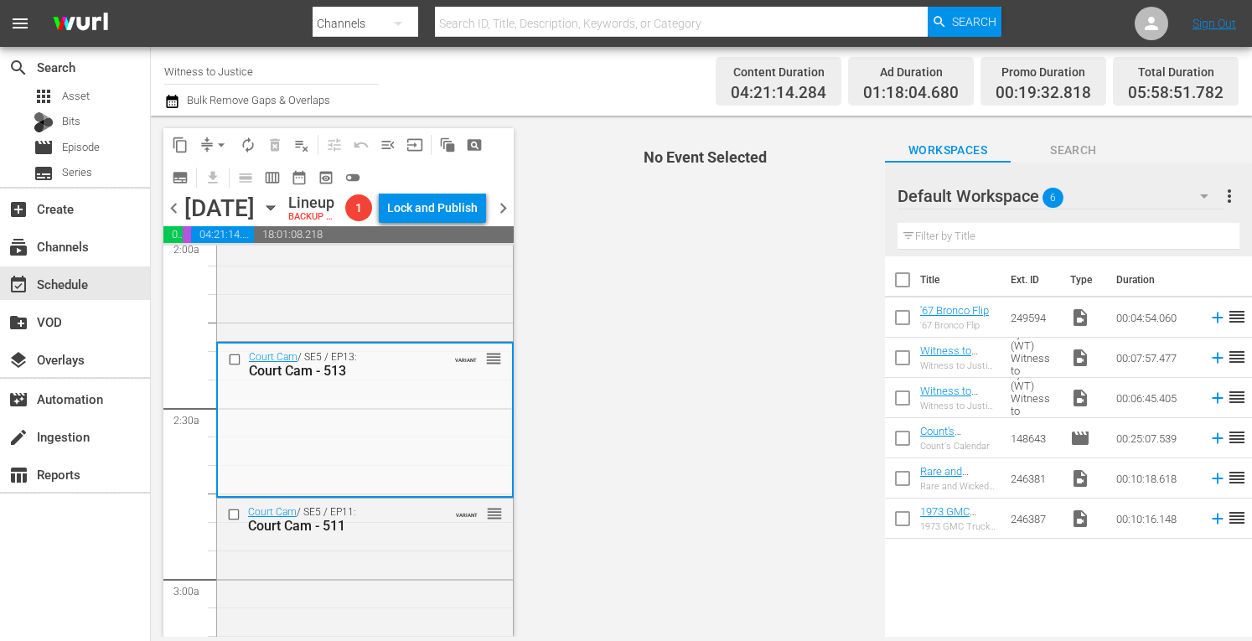
scroll to position [715, 0]
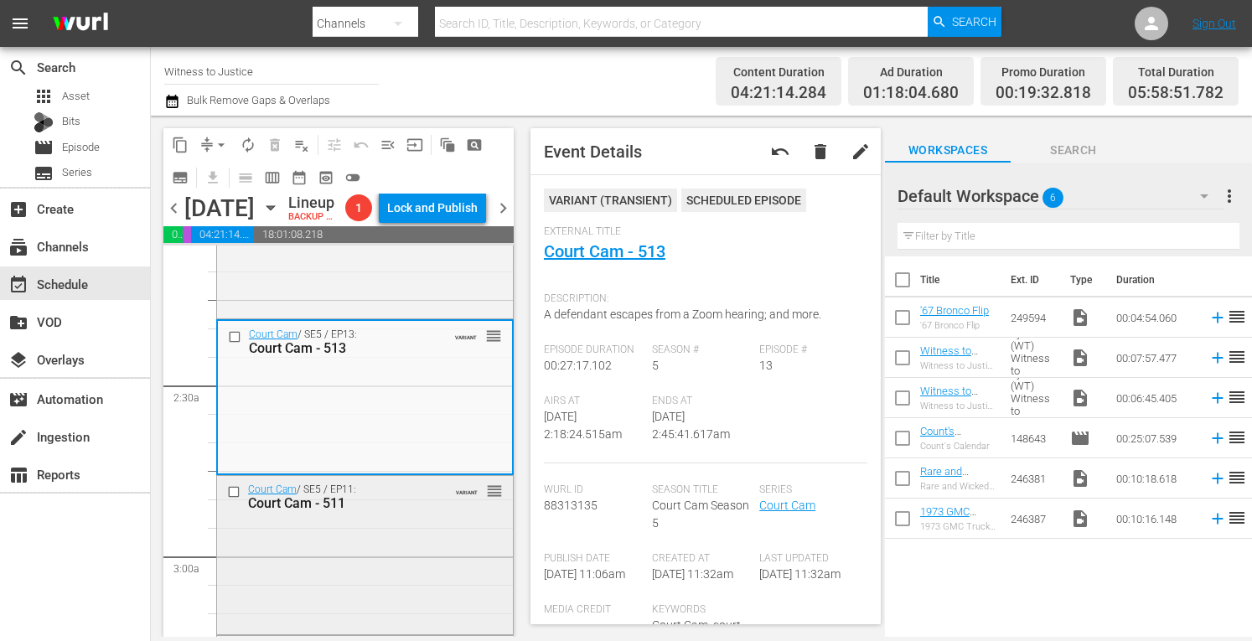
click at [444, 517] on div "Court Cam / SE5 / EP11: Court Cam - 511 VARIANT reorder" at bounding box center [365, 496] width 296 height 41
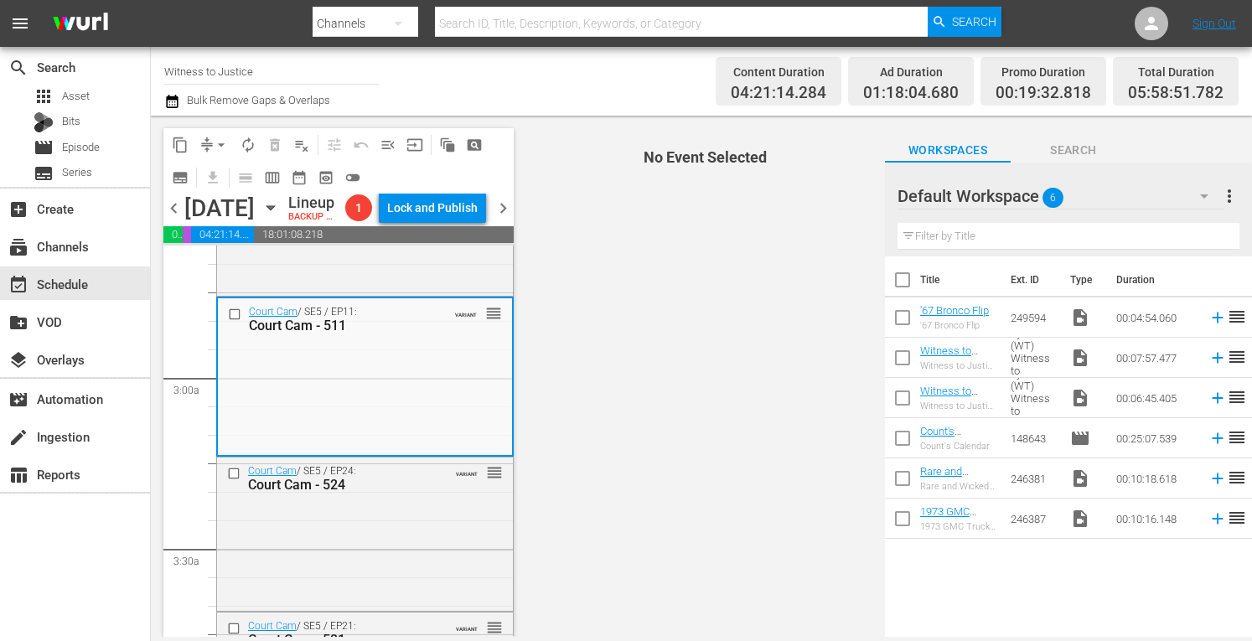
scroll to position [972, 0]
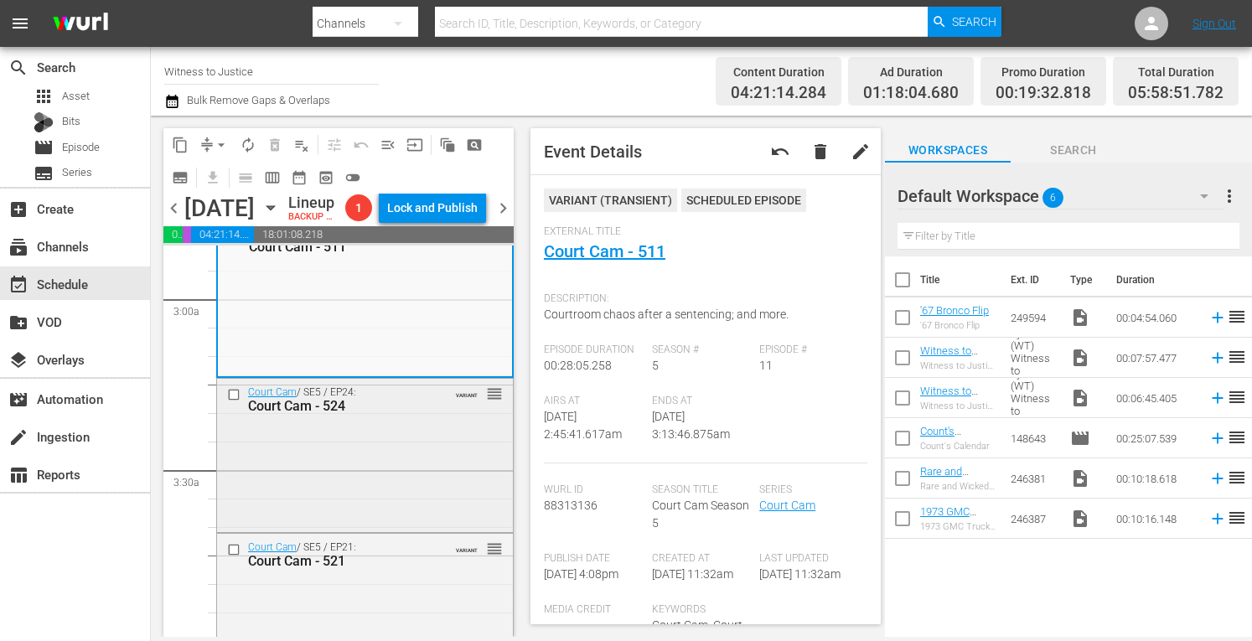
click at [364, 530] on div "Court Cam / SE5 / EP24: Court Cam - 524 VARIANT reorder" at bounding box center [365, 454] width 296 height 151
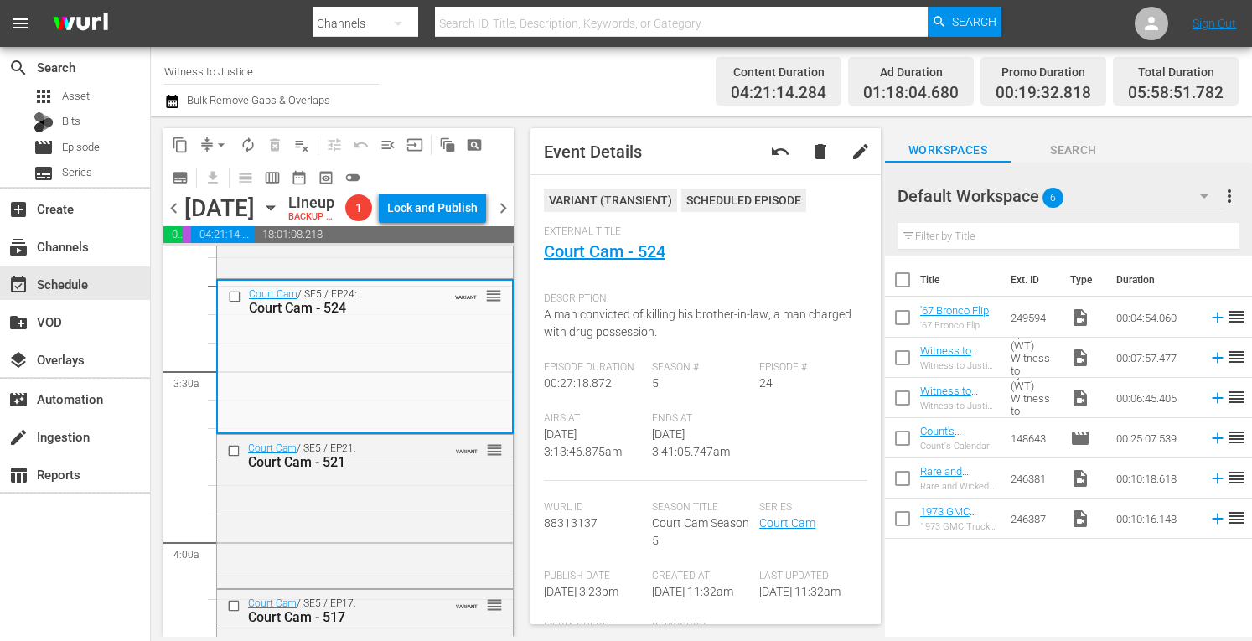
scroll to position [1061, 0]
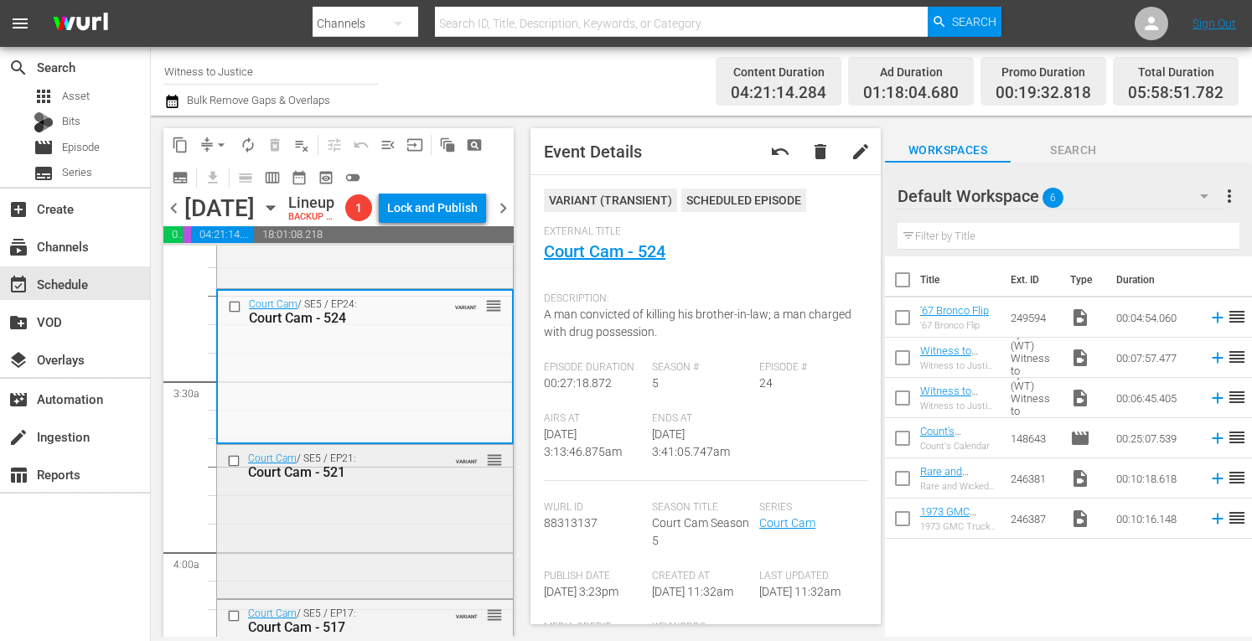
click at [400, 549] on div "Court Cam / SE5 / EP21: Court Cam - 521 VARIANT reorder" at bounding box center [365, 520] width 296 height 150
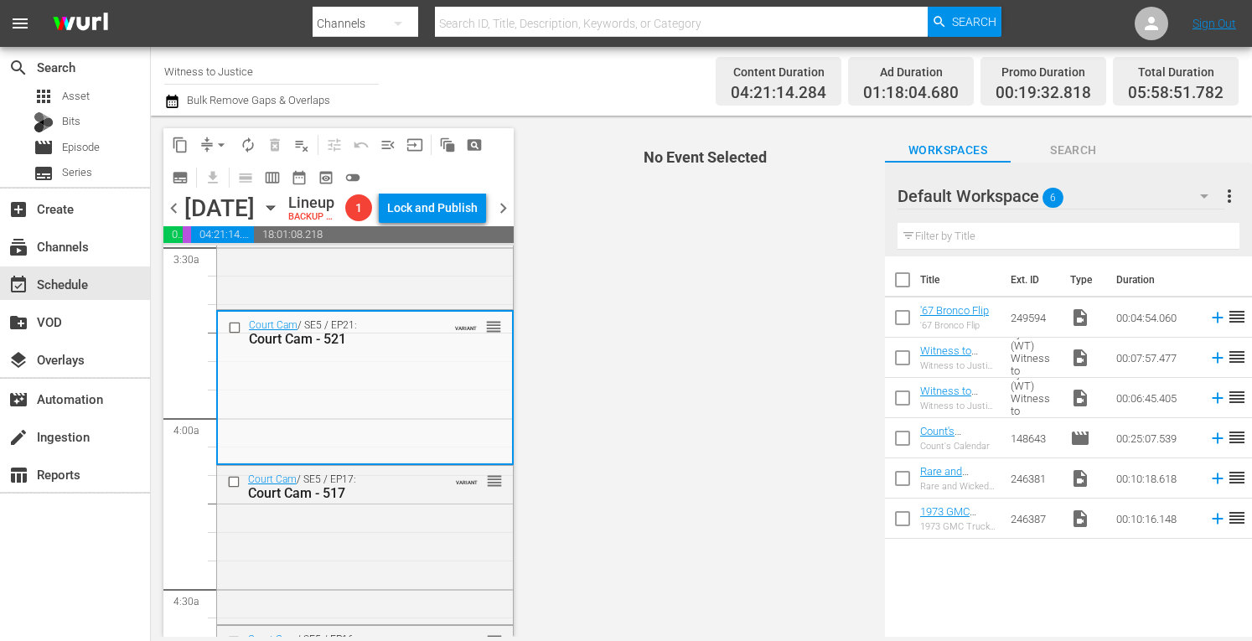
scroll to position [1229, 0]
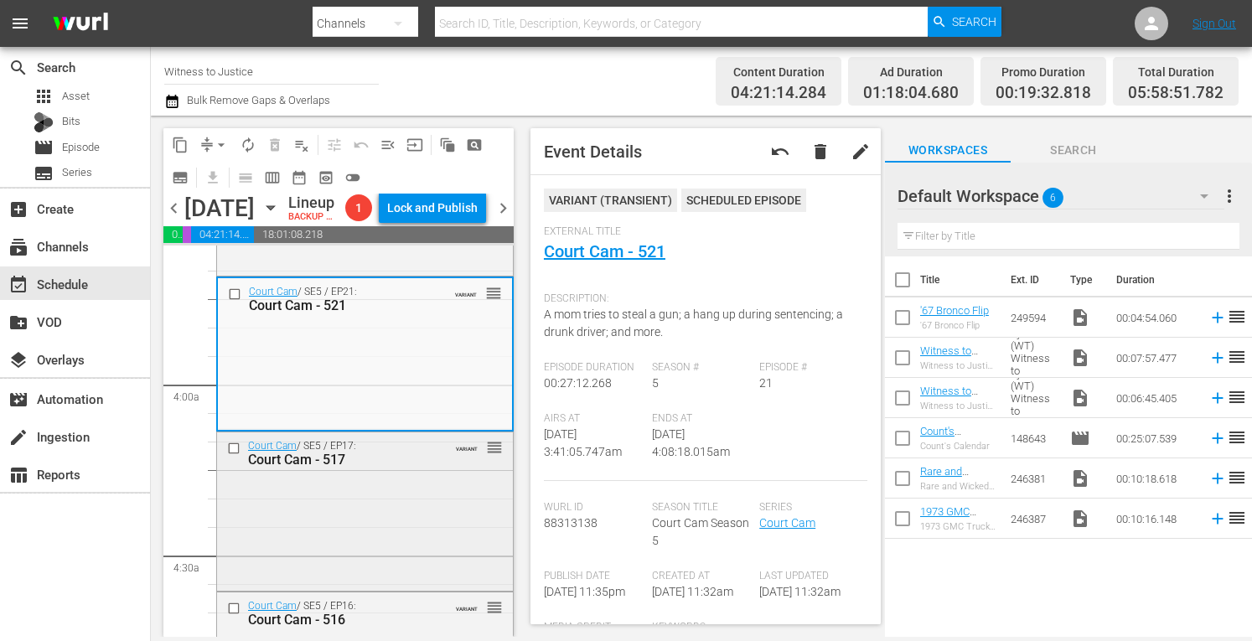
click at [310, 575] on div "Court Cam / SE5 / EP17: Court Cam - 517 VARIANT reorder" at bounding box center [365, 510] width 296 height 154
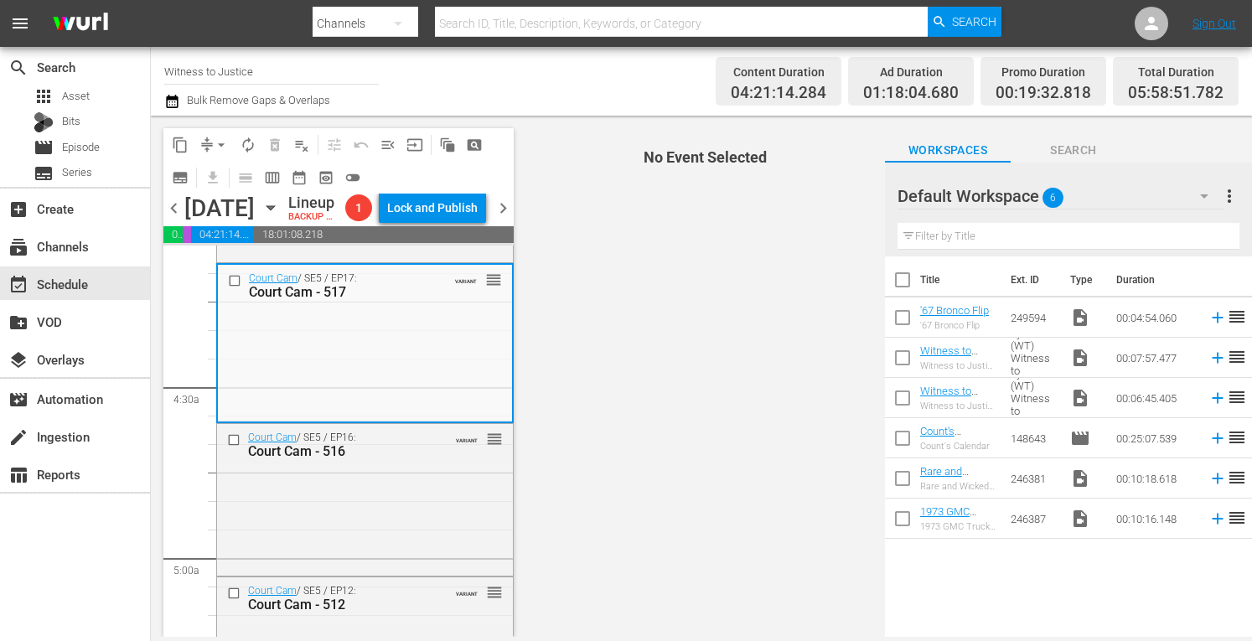
scroll to position [1430, 0]
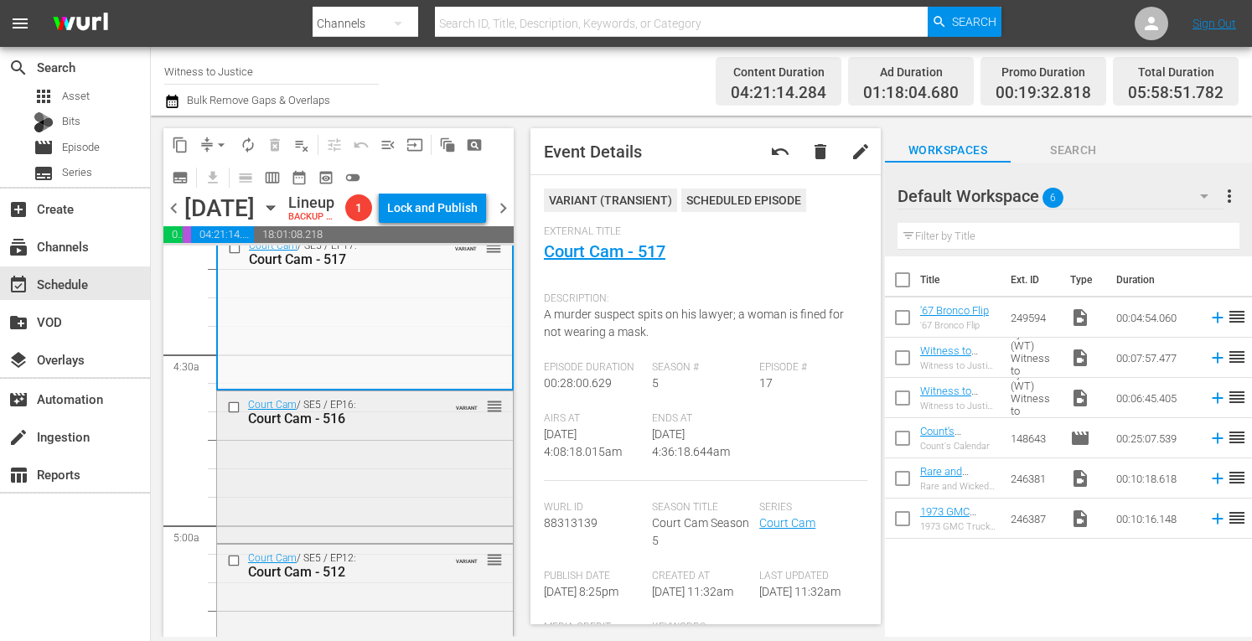
click at [440, 508] on div "Court Cam / SE5 / EP16: Court Cam - 516 VARIANT reorder" at bounding box center [365, 465] width 296 height 148
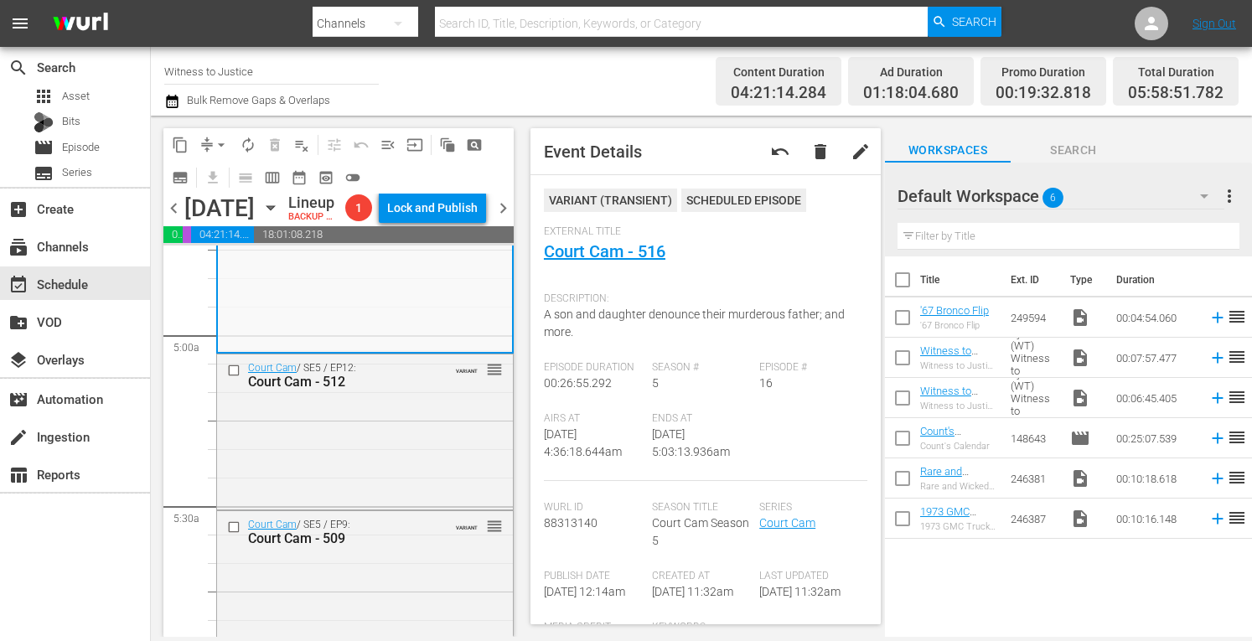
scroll to position [1665, 0]
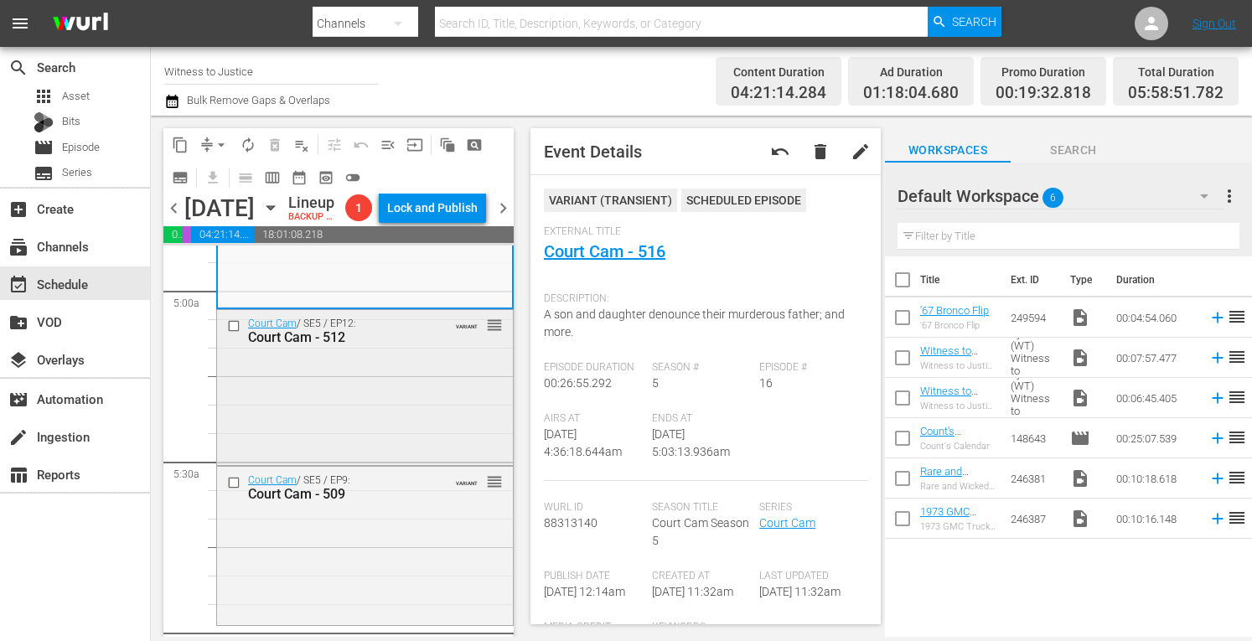
click at [426, 433] on div "Court Cam / SE5 / EP12: Court Cam - 512 VARIANT reorder" at bounding box center [365, 386] width 296 height 152
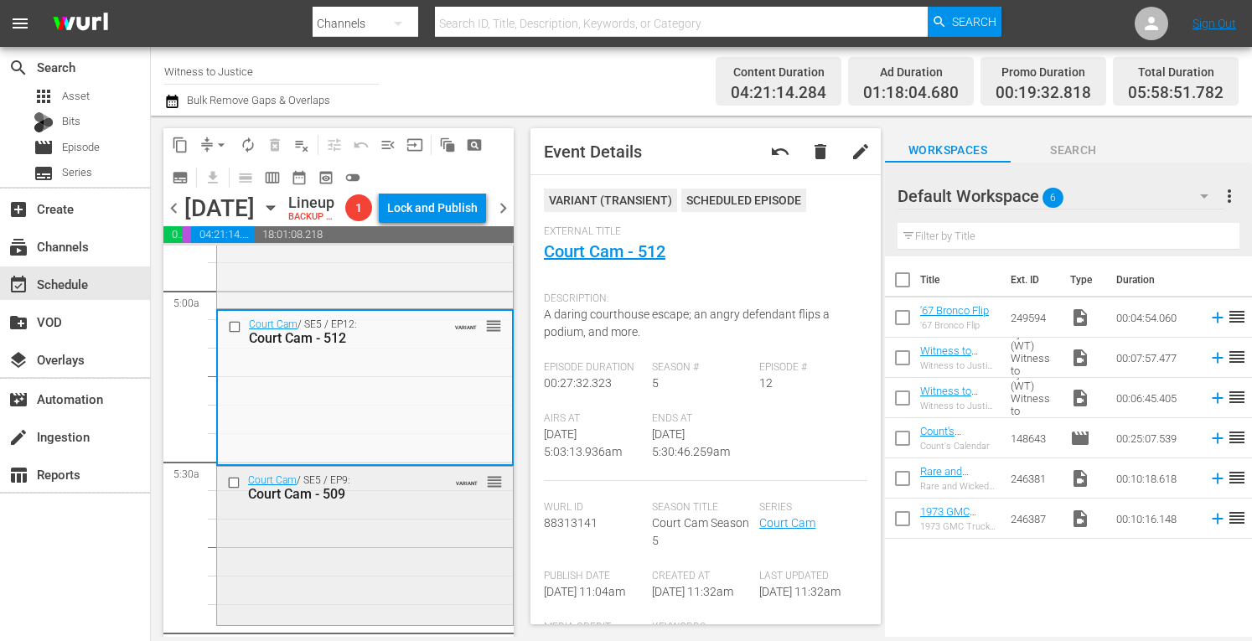
click at [416, 508] on div "Court Cam / SE5 / EP9: Court Cam - 509 VARIANT reorder" at bounding box center [365, 487] width 296 height 41
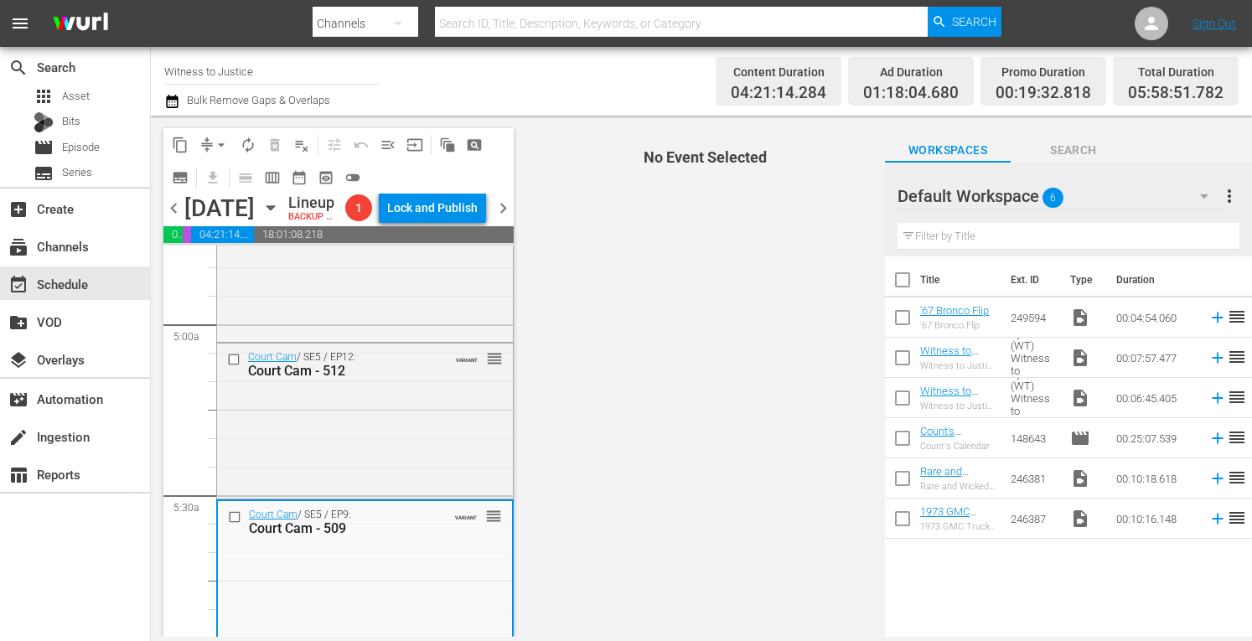
scroll to position [1609, 0]
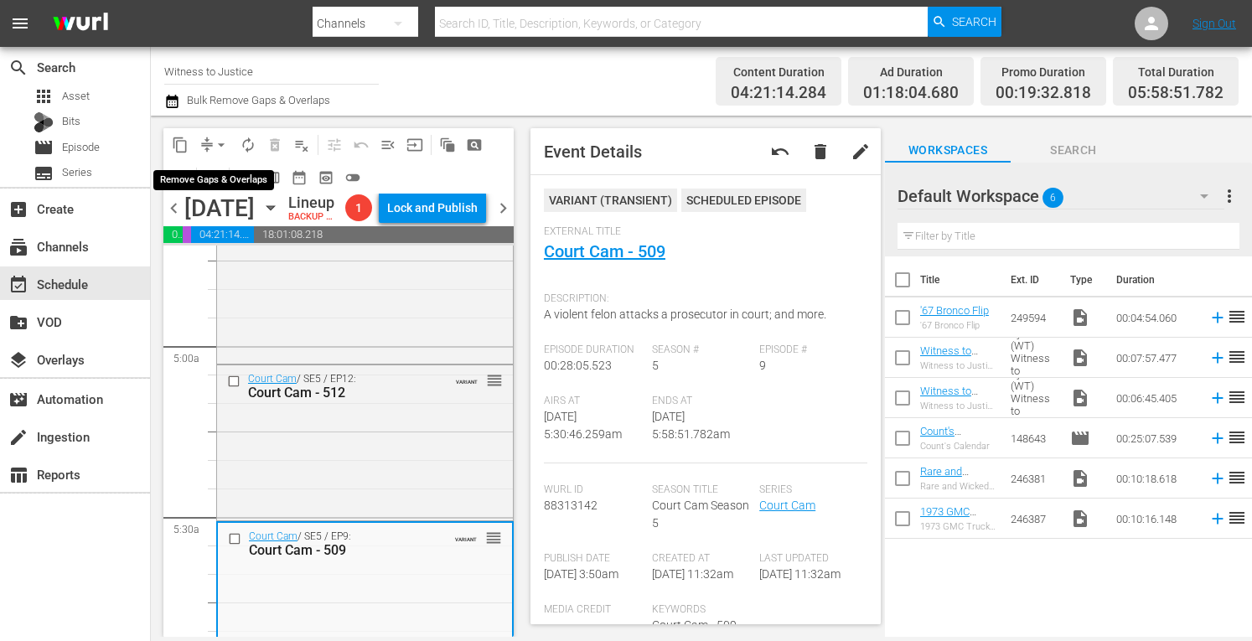
click at [222, 137] on span "arrow_drop_down" at bounding box center [221, 145] width 17 height 17
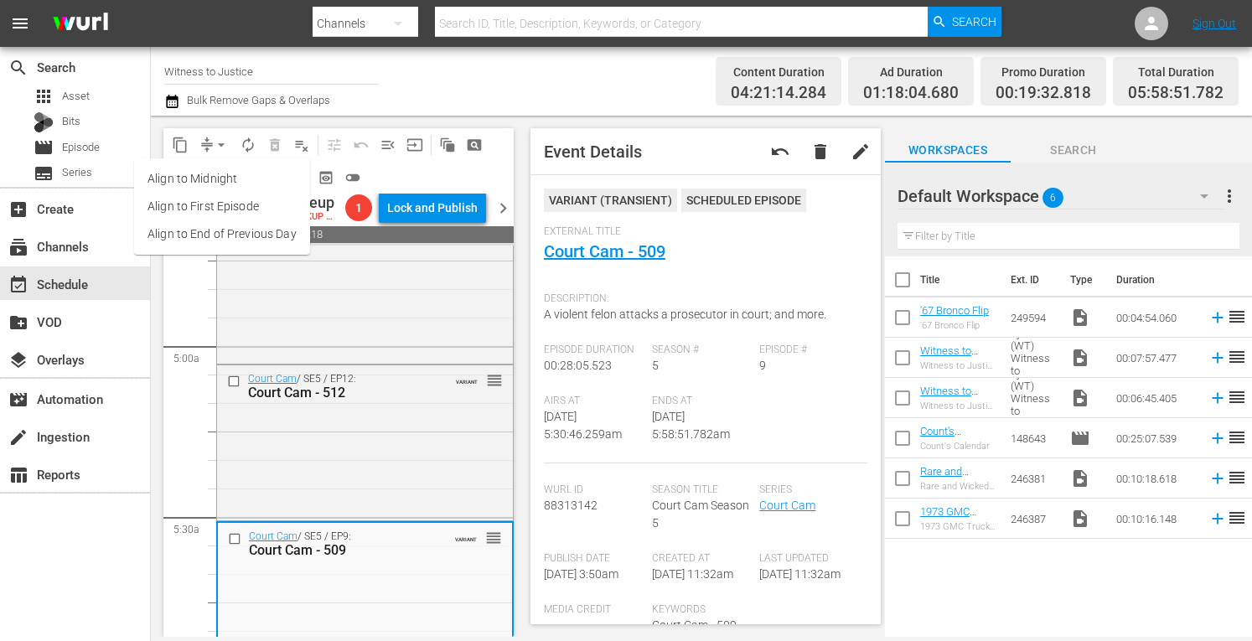
click at [215, 175] on li "Align to Midnight" at bounding box center [222, 179] width 176 height 28
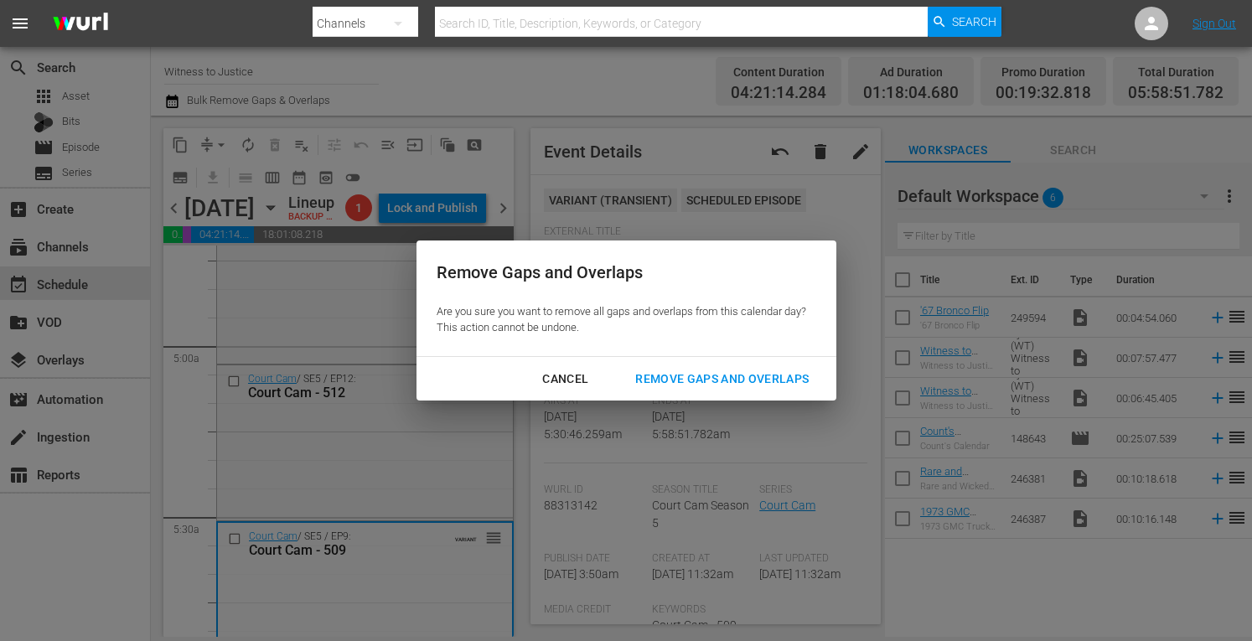
click at [728, 376] on div "Remove Gaps and Overlaps" at bounding box center [722, 379] width 200 height 21
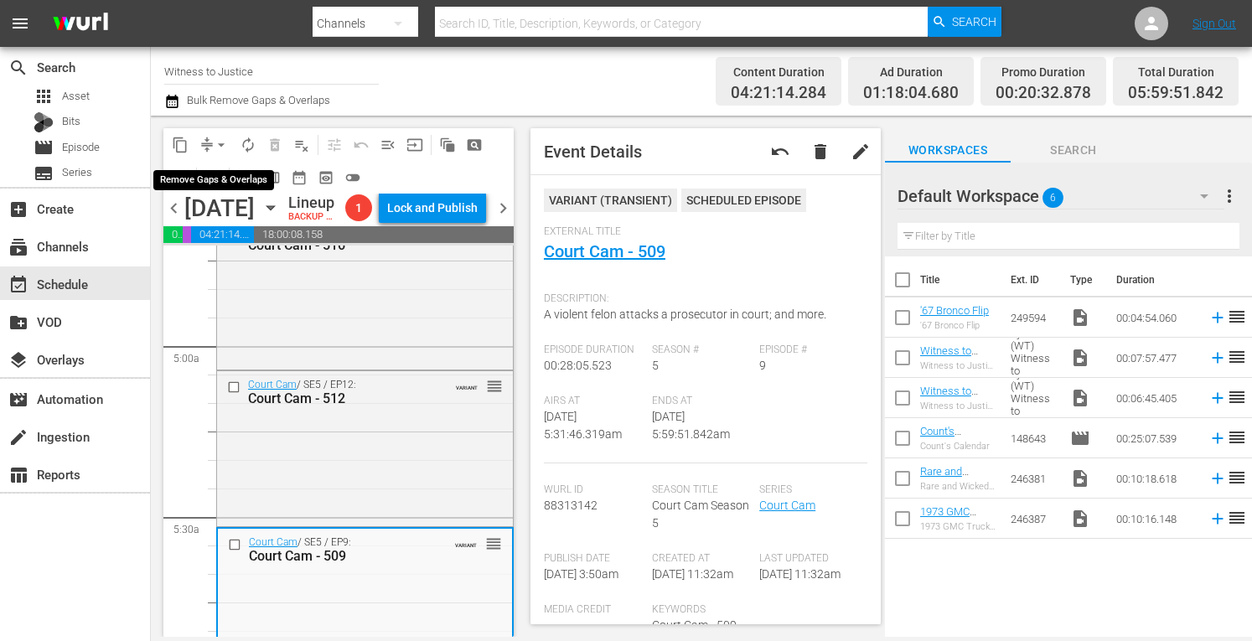
click at [220, 140] on span "arrow_drop_down" at bounding box center [221, 145] width 17 height 17
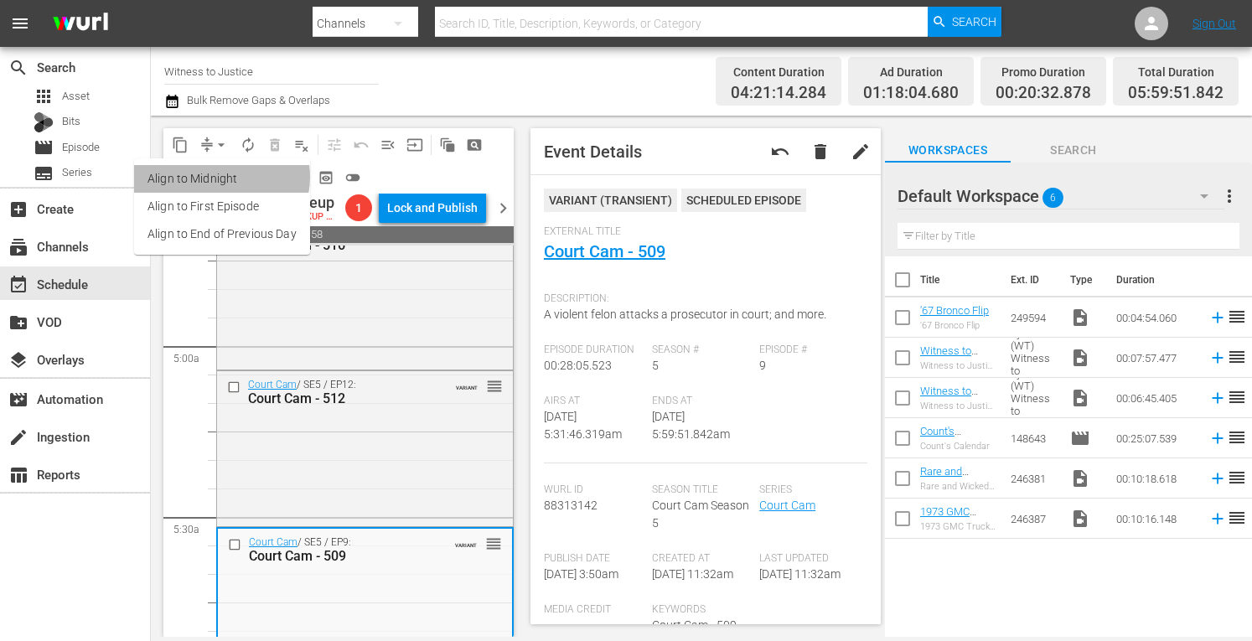
click at [220, 177] on li "Align to Midnight" at bounding box center [222, 179] width 176 height 28
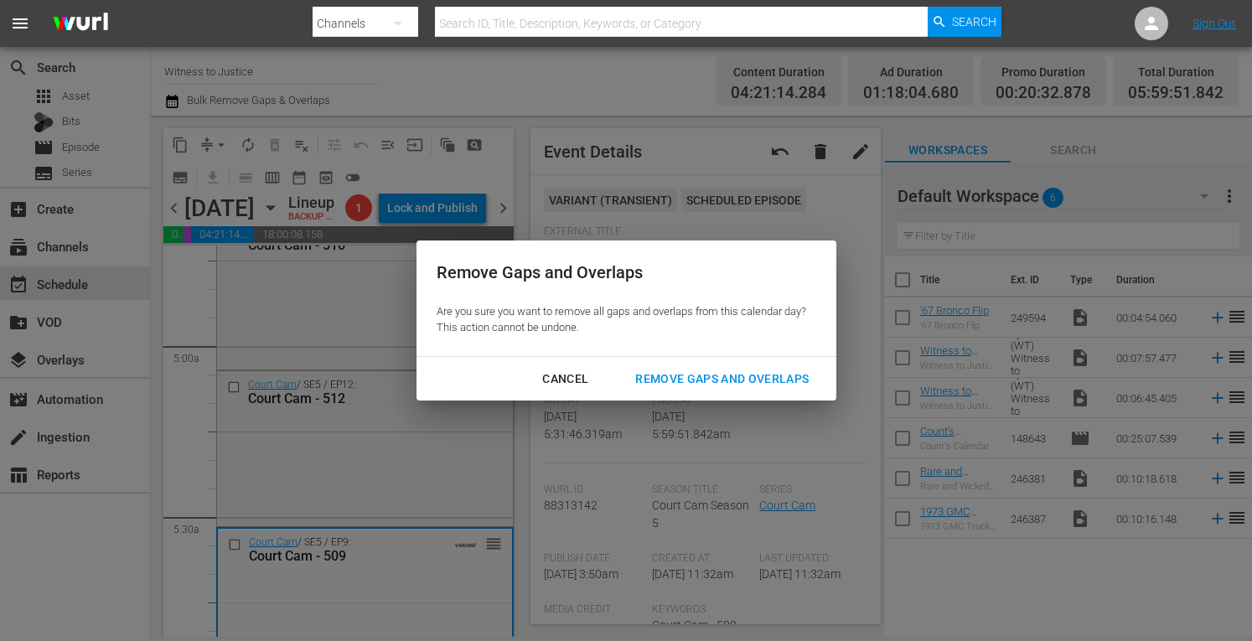
click at [676, 382] on div "Remove Gaps and Overlaps" at bounding box center [722, 379] width 200 height 21
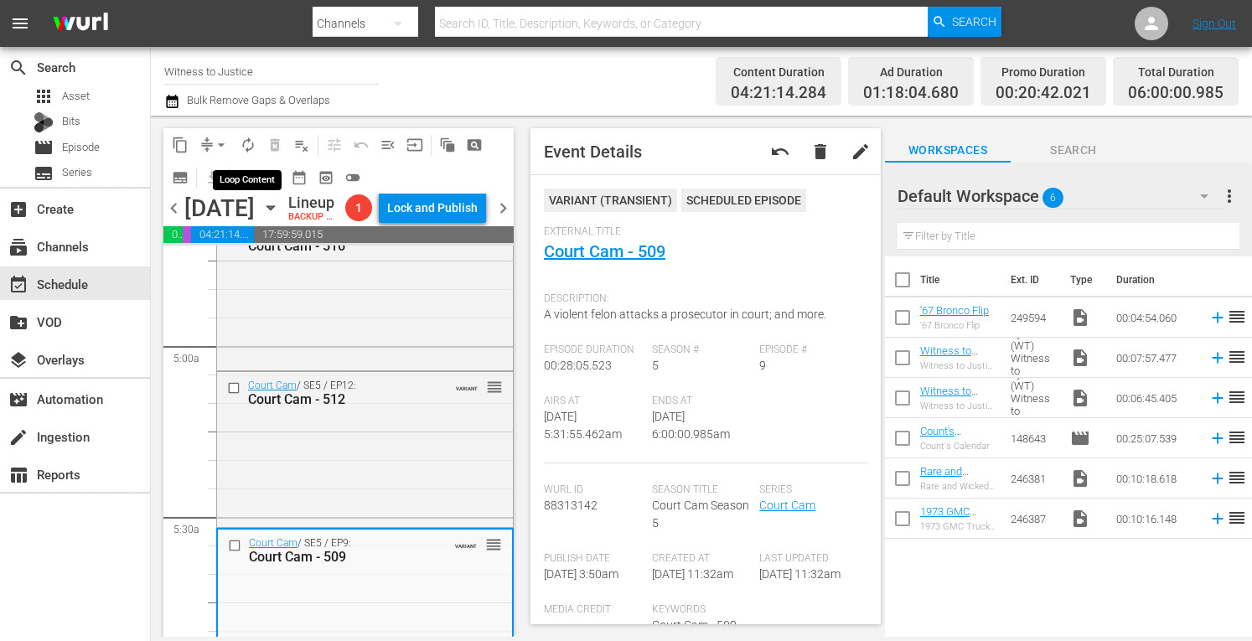
click at [249, 141] on span "autorenew_outlined" at bounding box center [248, 145] width 17 height 17
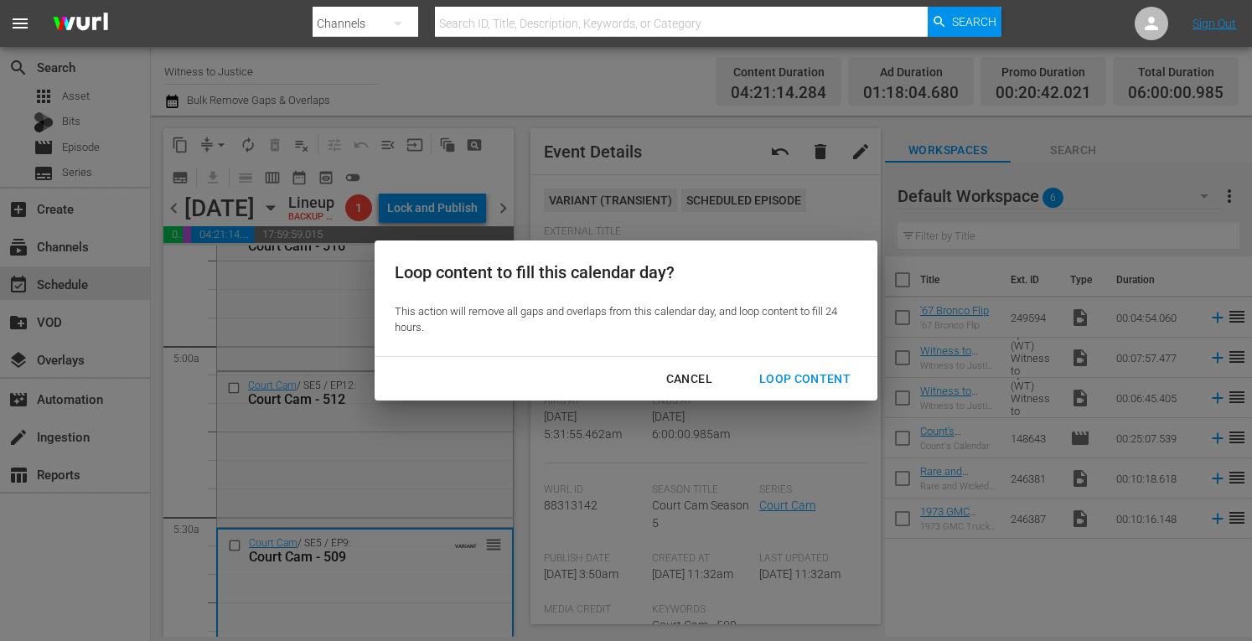
click at [790, 376] on div "Loop Content" at bounding box center [805, 379] width 118 height 21
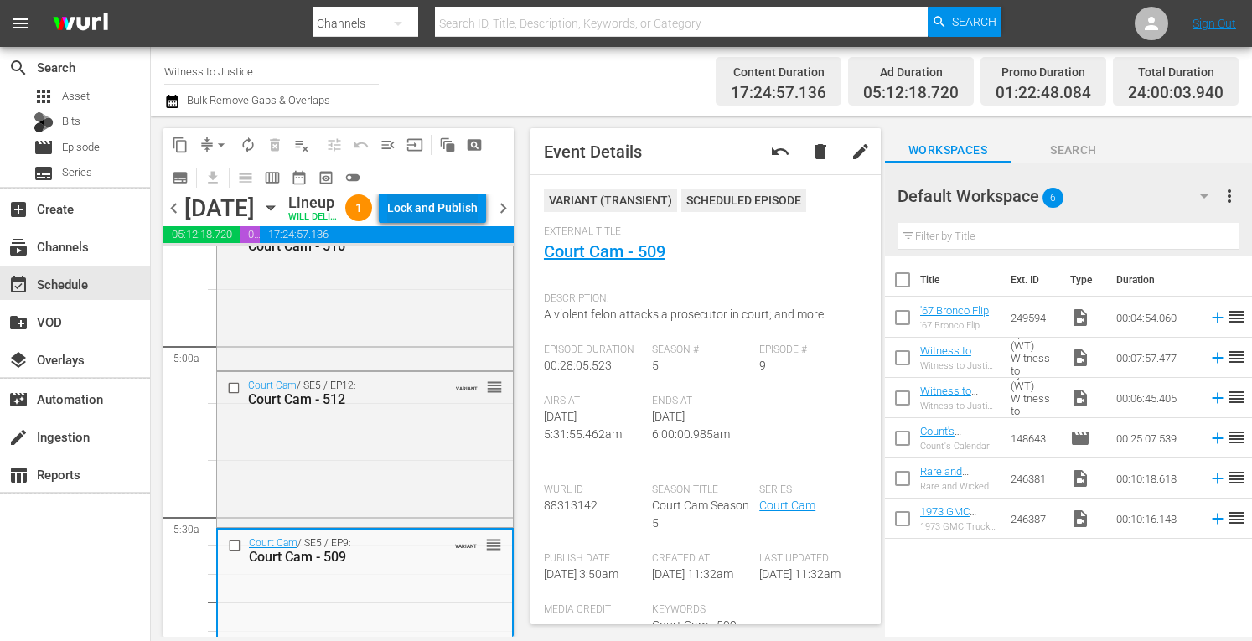
click at [460, 219] on div "Lock and Publish" at bounding box center [432, 208] width 91 height 30
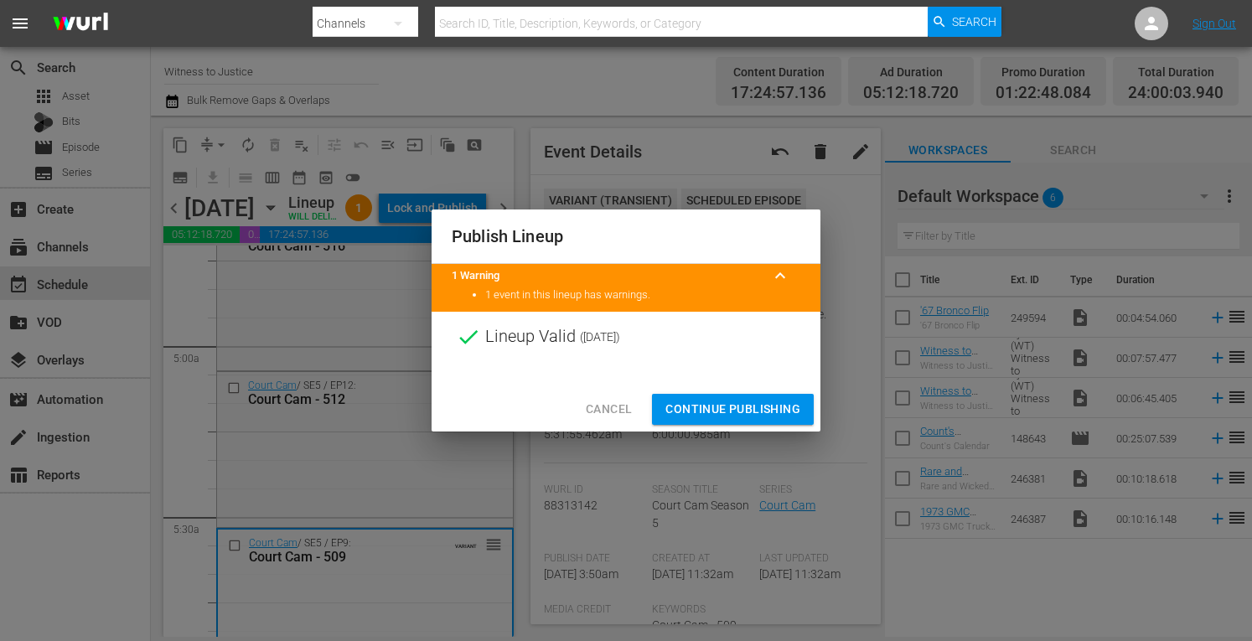
click at [731, 405] on span "Continue Publishing" at bounding box center [733, 409] width 135 height 21
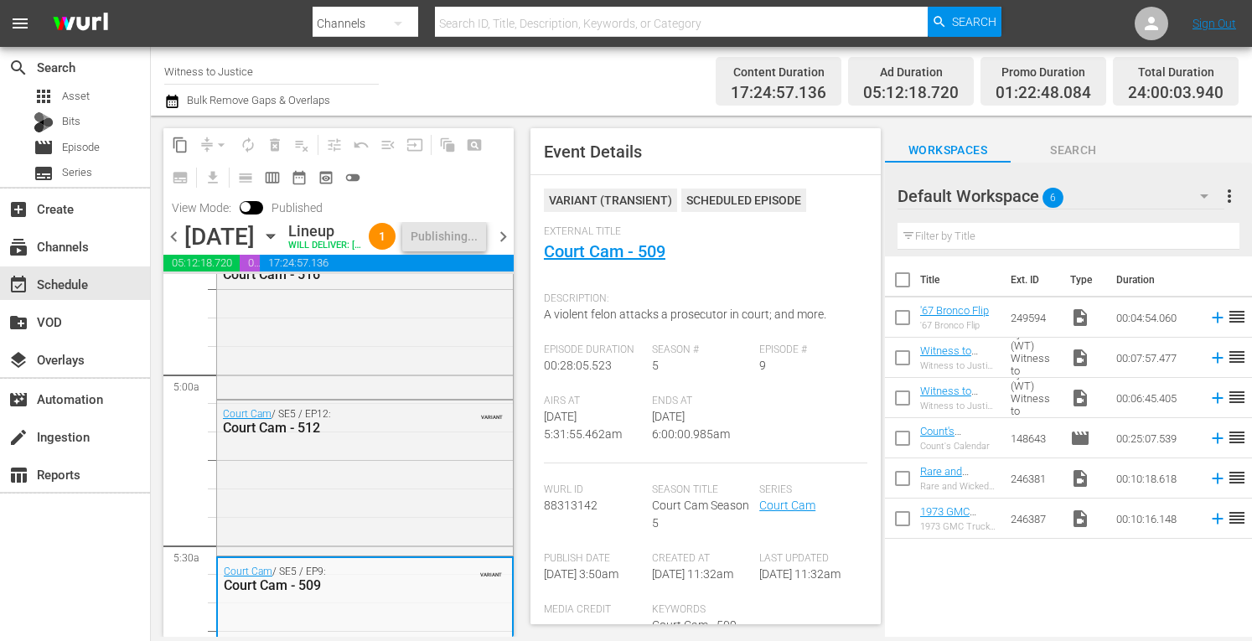
click at [501, 247] on span "chevron_right" at bounding box center [503, 236] width 21 height 21
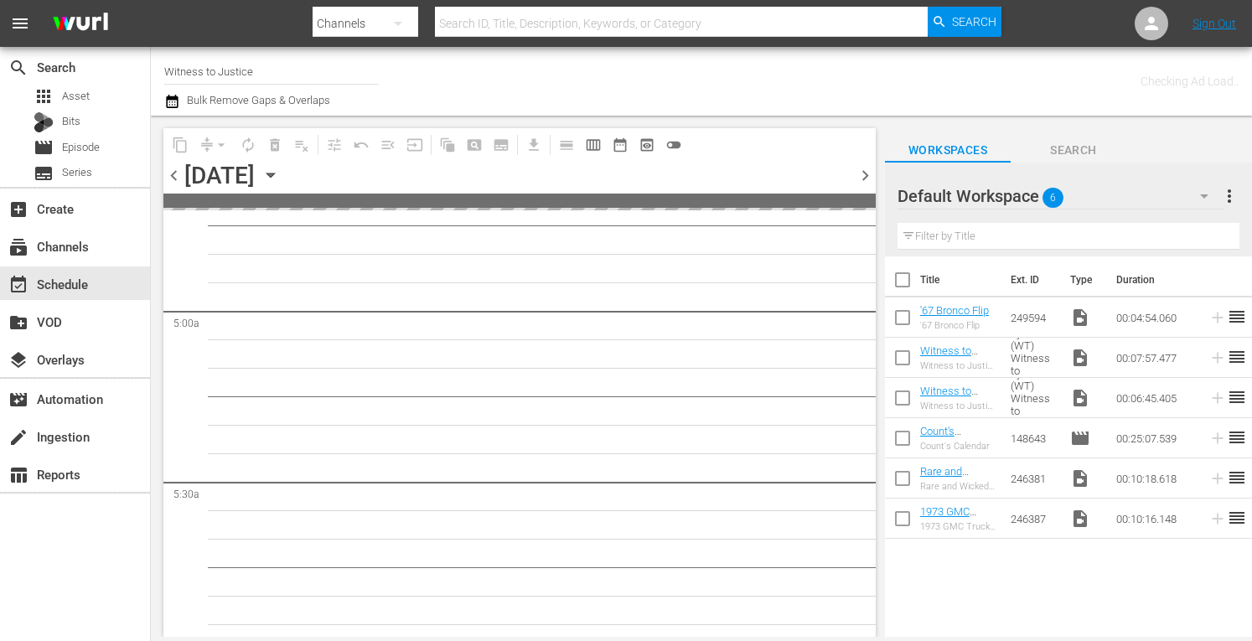
scroll to position [1837, 0]
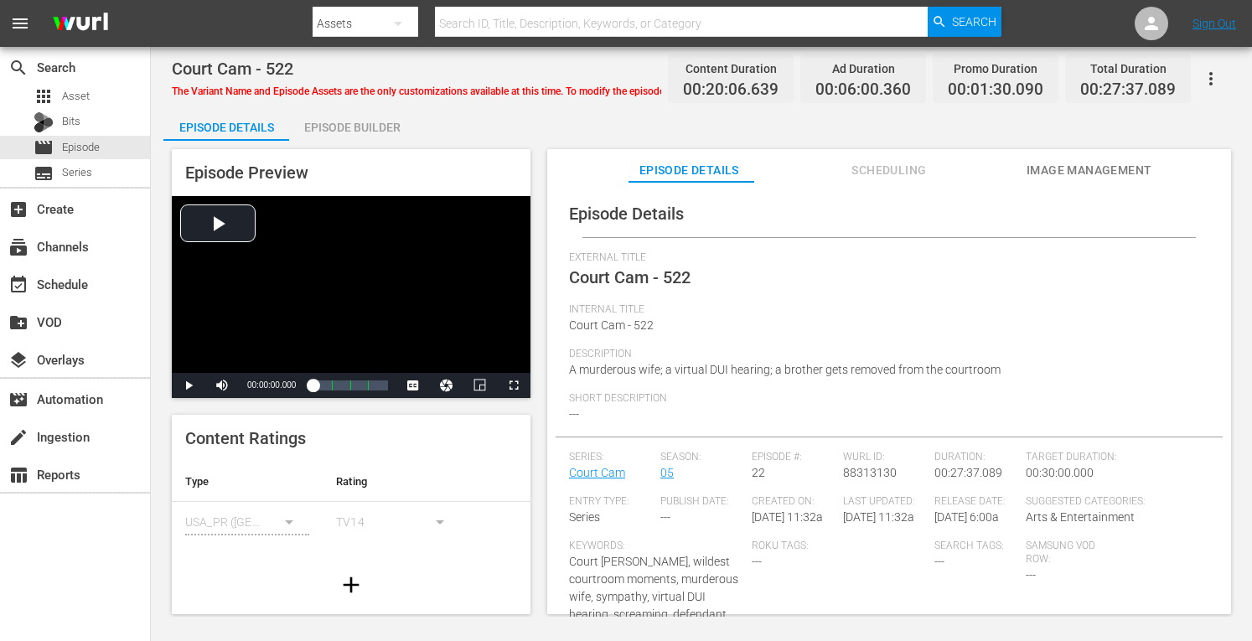
click at [350, 130] on div "Episode Builder" at bounding box center [352, 127] width 126 height 40
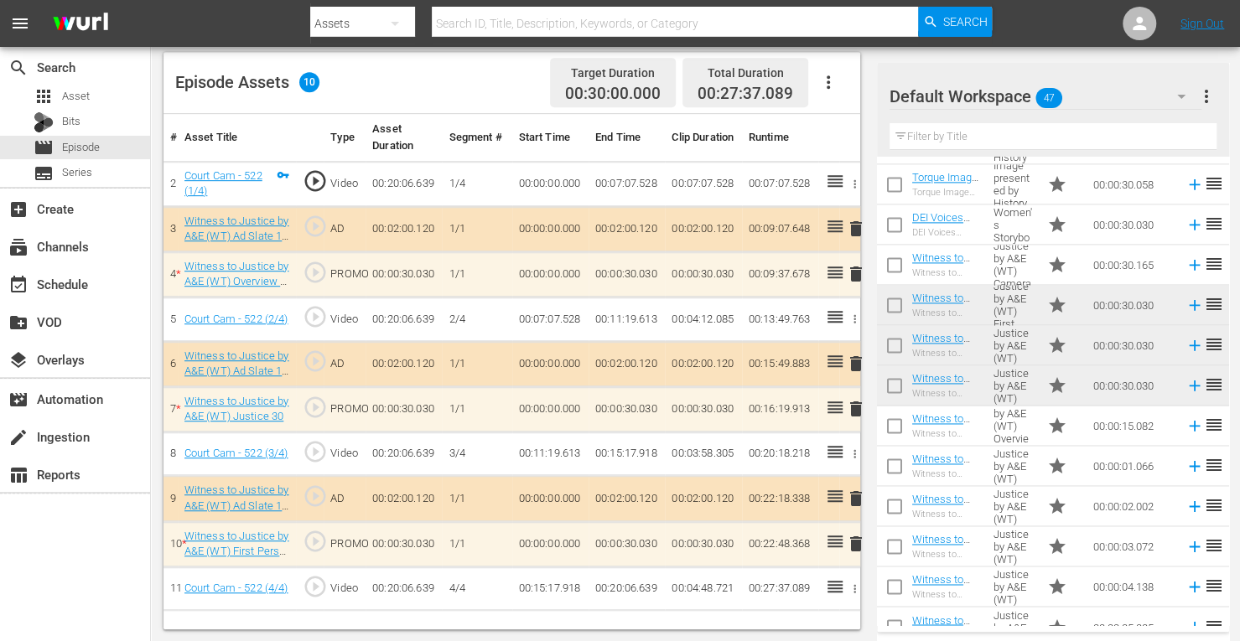
scroll to position [1407, 0]
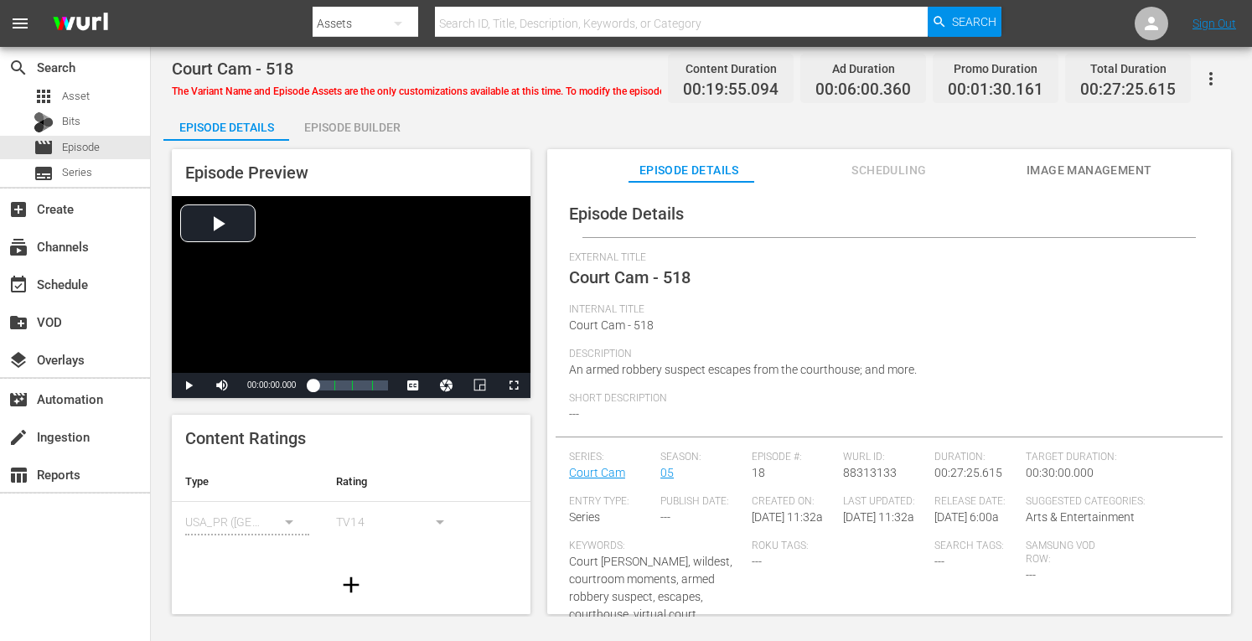
click at [370, 124] on div "Episode Builder" at bounding box center [352, 127] width 126 height 40
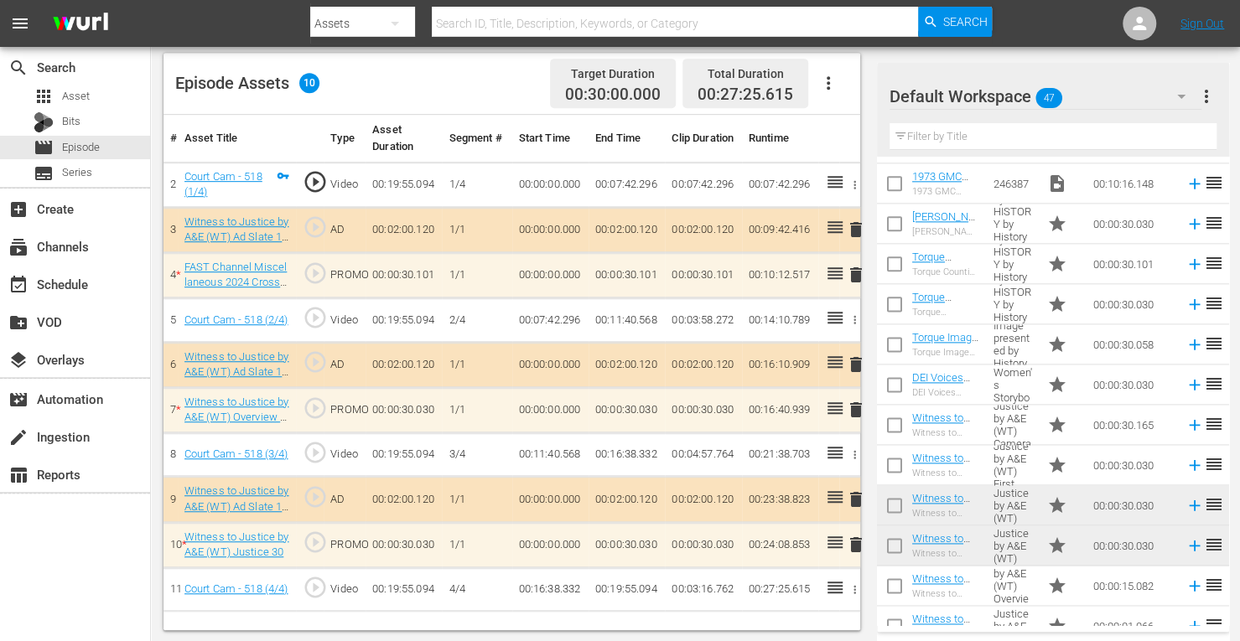
scroll to position [1463, 0]
